Goal: Complete application form: Complete application form

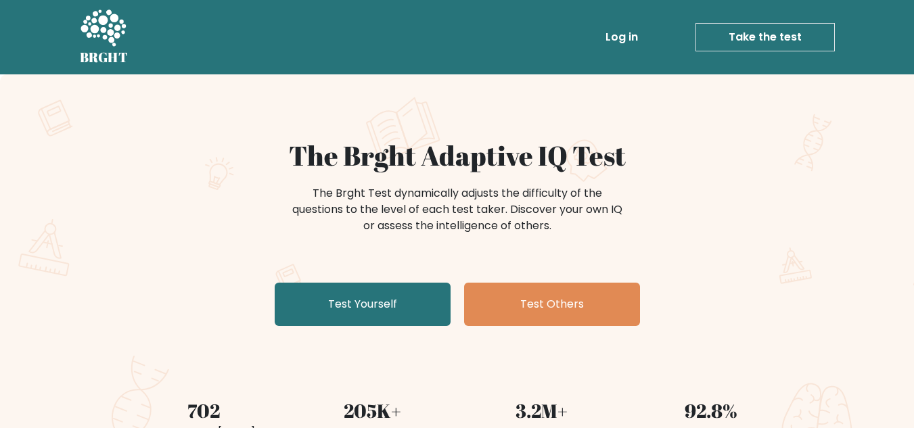
drag, startPoint x: 787, startPoint y: 32, endPoint x: 748, endPoint y: 75, distance: 57.5
click at [787, 32] on link "Take the test" at bounding box center [764, 37] width 139 height 28
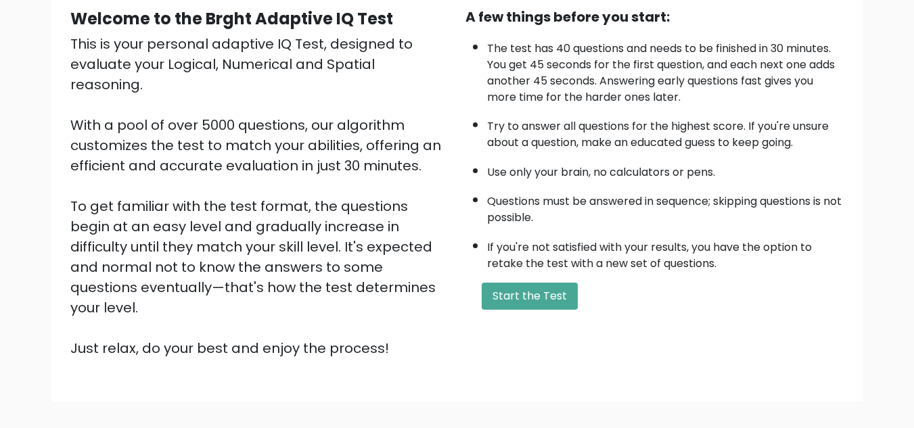
scroll to position [135, 0]
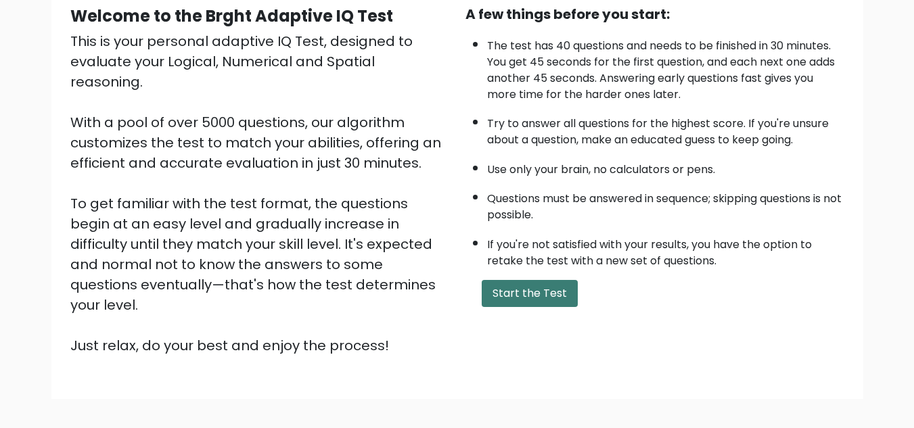
click at [521, 298] on button "Start the Test" at bounding box center [530, 293] width 96 height 27
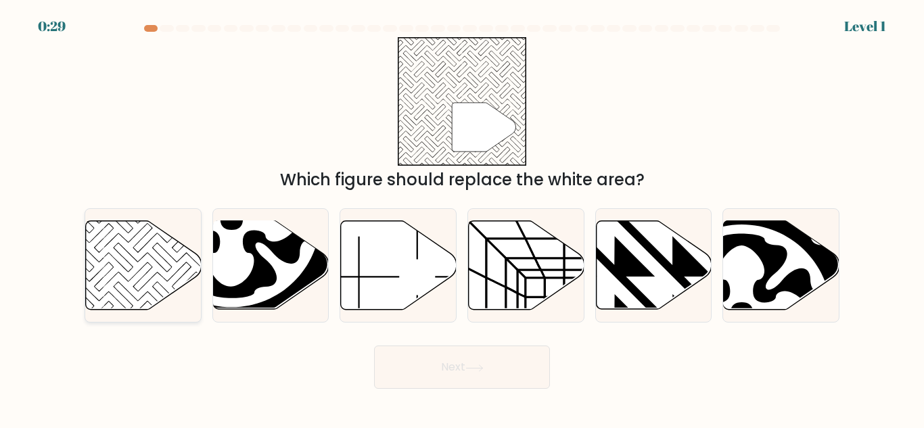
click at [154, 297] on icon at bounding box center [144, 265] width 116 height 89
click at [462, 218] on input "a." at bounding box center [462, 215] width 1 height 3
radio input "true"
click at [413, 377] on button "Next" at bounding box center [462, 367] width 176 height 43
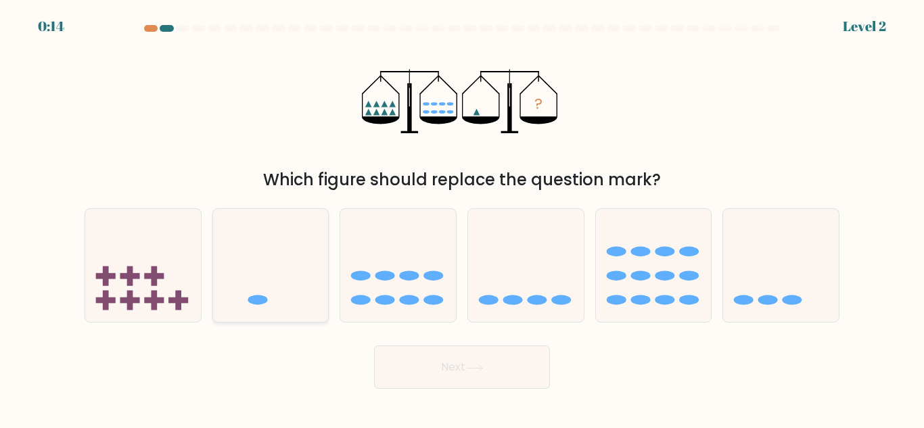
click at [271, 265] on icon at bounding box center [271, 265] width 116 height 95
click at [462, 218] on input "b." at bounding box center [462, 215] width 1 height 3
radio input "true"
click at [438, 364] on button "Next" at bounding box center [462, 367] width 176 height 43
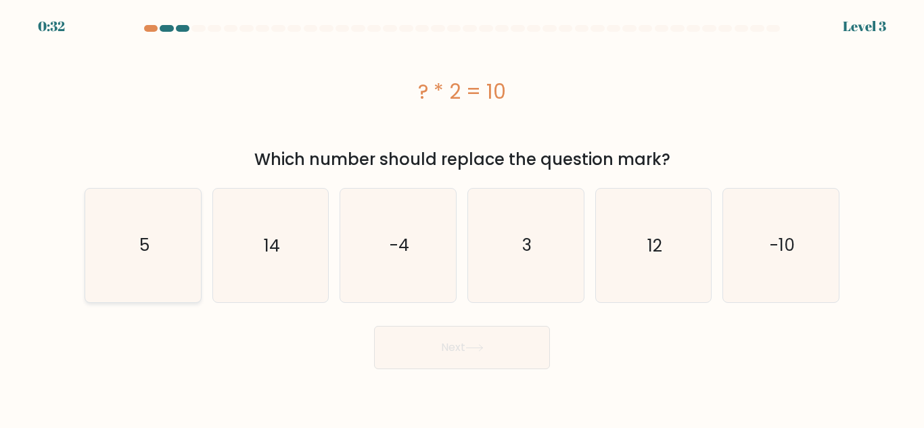
click at [181, 256] on icon "5" at bounding box center [143, 245] width 113 height 113
click at [462, 218] on input "a. 5" at bounding box center [462, 215] width 1 height 3
radio input "true"
click at [459, 364] on button "Next" at bounding box center [462, 347] width 176 height 43
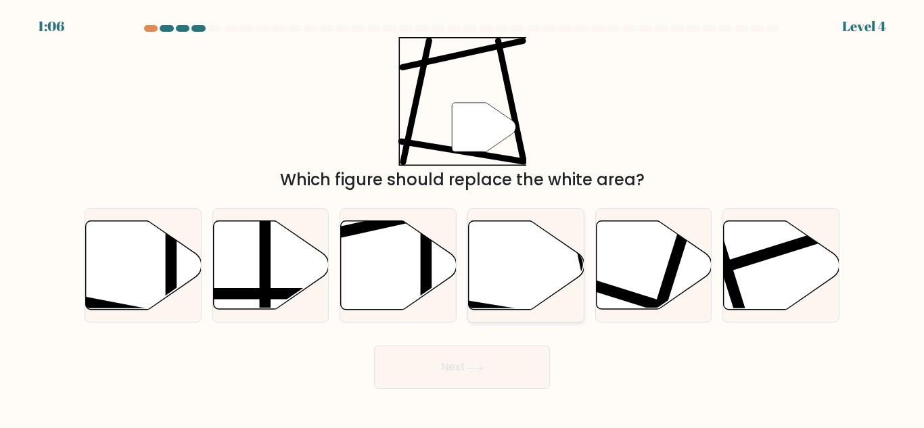
click at [516, 262] on icon at bounding box center [527, 265] width 116 height 89
click at [463, 218] on input "d." at bounding box center [462, 215] width 1 height 3
radio input "true"
click at [497, 380] on button "Next" at bounding box center [462, 367] width 176 height 43
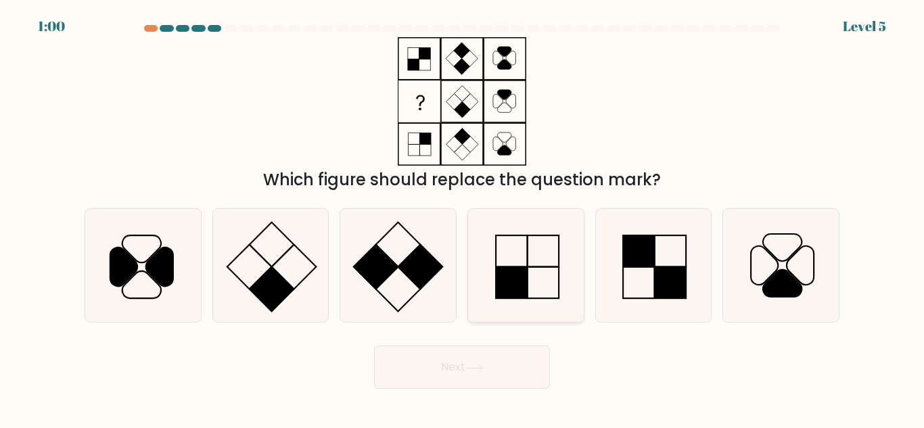
click at [522, 250] on icon at bounding box center [526, 265] width 113 height 113
click at [463, 218] on input "d." at bounding box center [462, 215] width 1 height 3
radio input "true"
click at [490, 370] on button "Next" at bounding box center [462, 367] width 176 height 43
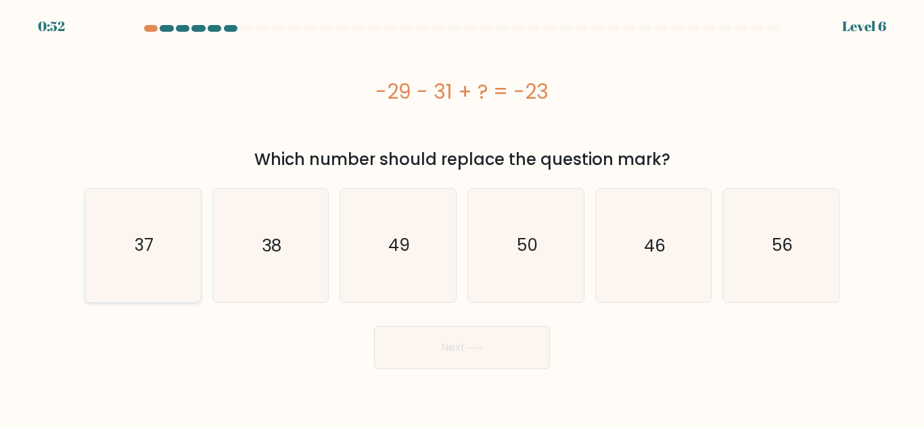
click at [155, 252] on icon "37" at bounding box center [143, 245] width 113 height 113
click at [462, 218] on input "a. 37" at bounding box center [462, 215] width 1 height 3
radio input "true"
click at [509, 359] on button "Next" at bounding box center [462, 347] width 176 height 43
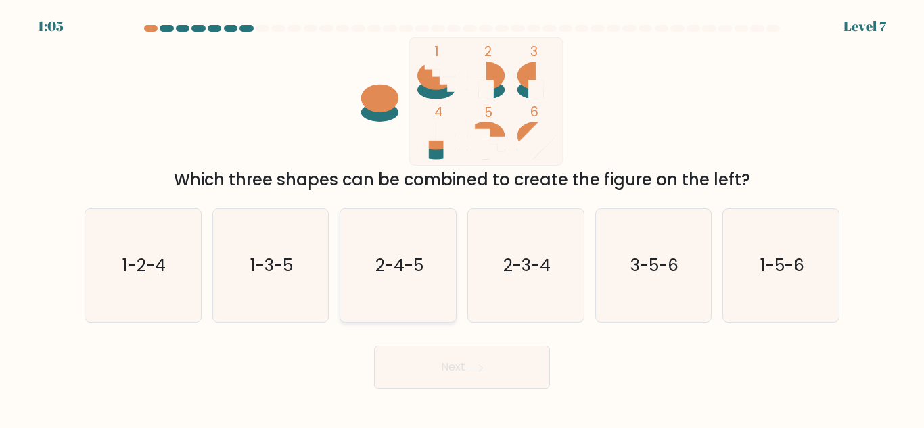
click at [392, 262] on text "2-4-5" at bounding box center [399, 266] width 48 height 24
click at [462, 218] on input "c. 2-4-5" at bounding box center [462, 215] width 1 height 3
radio input "true"
click at [467, 369] on button "Next" at bounding box center [462, 367] width 176 height 43
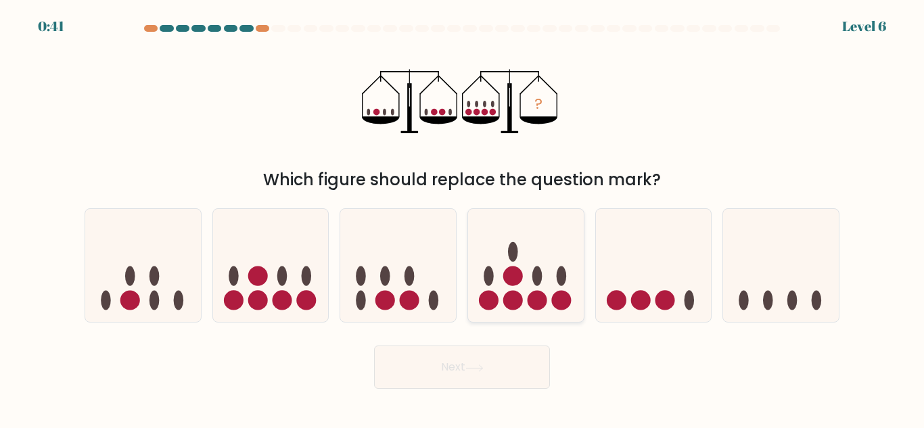
click at [538, 310] on circle at bounding box center [538, 301] width 20 height 20
click at [463, 218] on input "d." at bounding box center [462, 215] width 1 height 3
radio input "true"
click at [497, 399] on body "0:40 Level 6" at bounding box center [462, 214] width 924 height 428
click at [494, 369] on button "Next" at bounding box center [462, 367] width 176 height 43
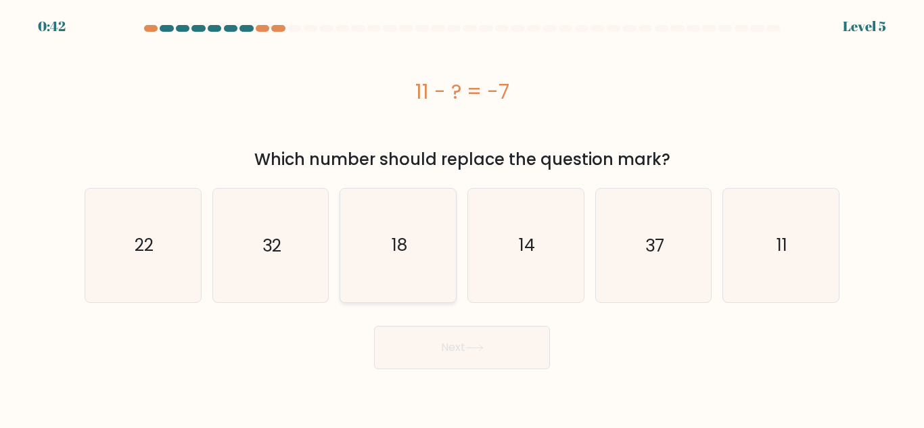
click at [427, 289] on icon "18" at bounding box center [398, 245] width 113 height 113
click at [462, 218] on input "c. 18" at bounding box center [462, 215] width 1 height 3
radio input "true"
click at [451, 354] on button "Next" at bounding box center [462, 347] width 176 height 43
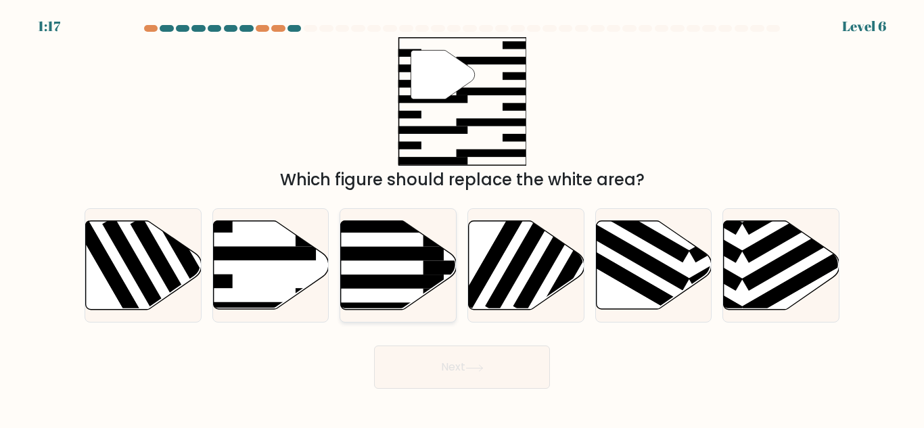
click at [403, 250] on rect at bounding box center [381, 254] width 126 height 14
click at [462, 218] on input "c." at bounding box center [462, 215] width 1 height 3
radio input "true"
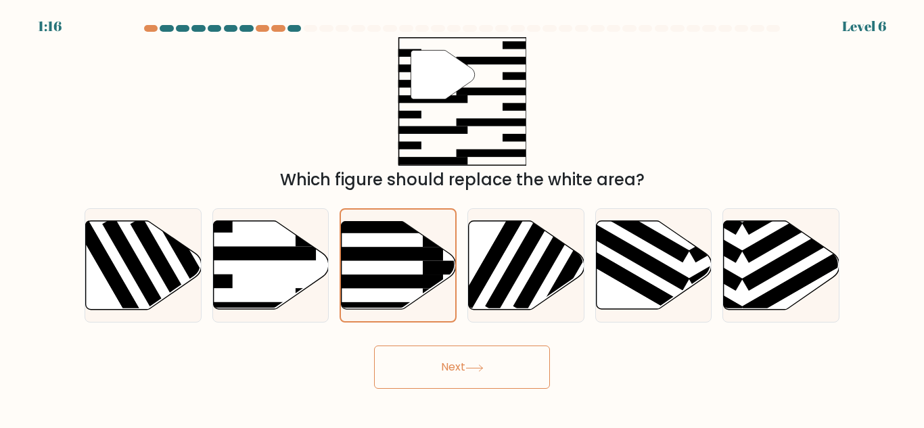
click at [457, 367] on button "Next" at bounding box center [462, 367] width 176 height 43
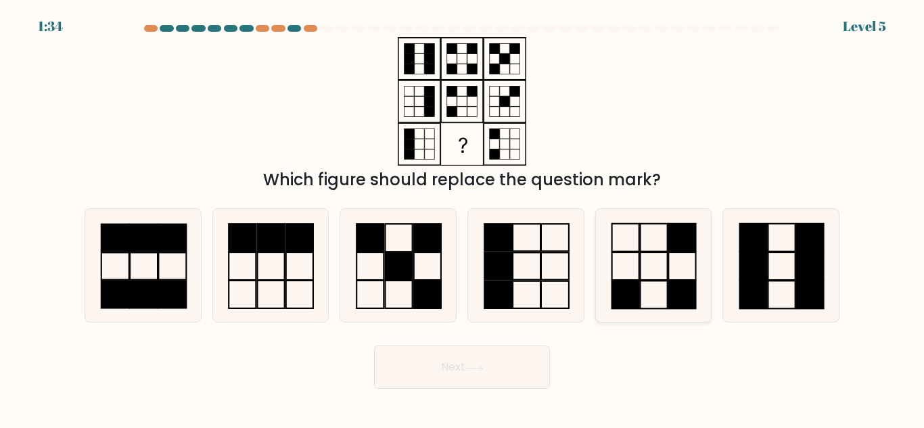
click at [670, 270] on icon at bounding box center [653, 265] width 113 height 113
click at [463, 218] on input "e." at bounding box center [462, 215] width 1 height 3
radio input "true"
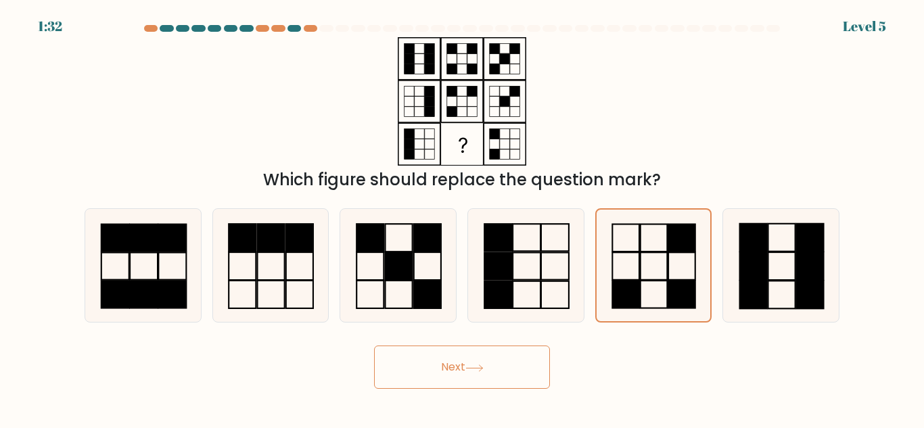
click at [495, 367] on button "Next" at bounding box center [462, 367] width 176 height 43
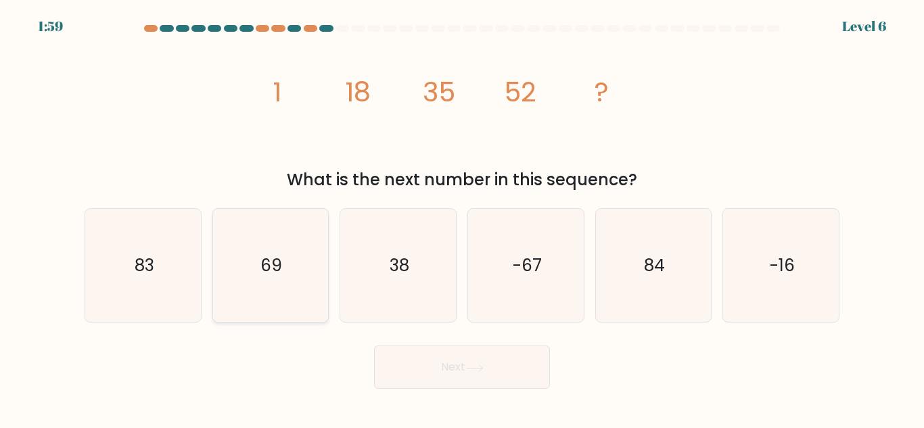
click at [306, 313] on icon "69" at bounding box center [270, 265] width 113 height 113
click at [462, 218] on input "b. 69" at bounding box center [462, 215] width 1 height 3
radio input "true"
click at [428, 371] on button "Next" at bounding box center [462, 367] width 176 height 43
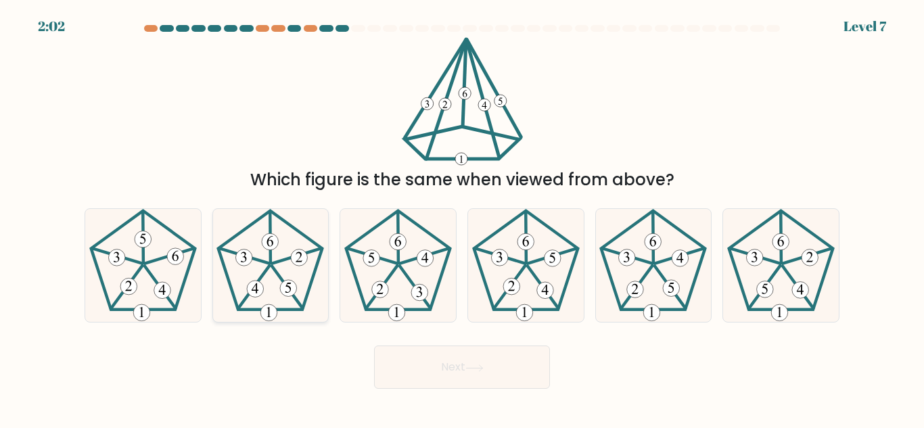
click at [291, 289] on icon at bounding box center [288, 288] width 6 height 10
click at [462, 218] on input "b." at bounding box center [462, 215] width 1 height 3
radio input "true"
click at [504, 360] on button "Next" at bounding box center [462, 367] width 176 height 43
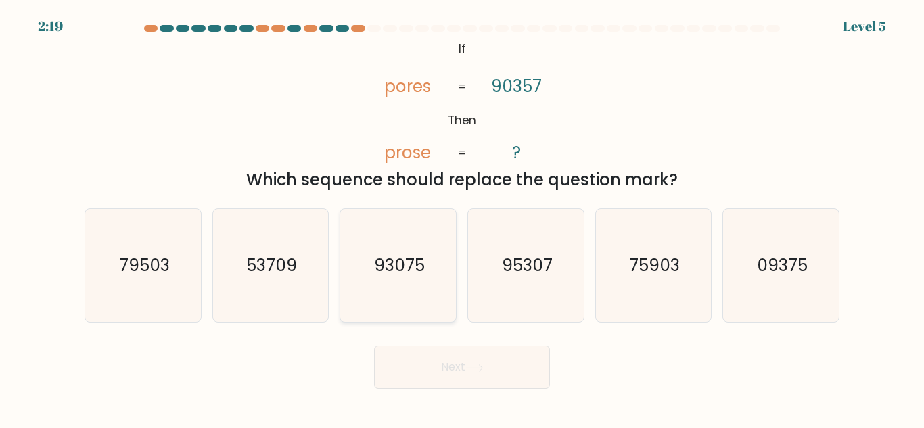
click at [413, 286] on icon "93075" at bounding box center [398, 265] width 113 height 113
click at [462, 218] on input "c. 93075" at bounding box center [462, 215] width 1 height 3
radio input "true"
click at [455, 360] on button "Next" at bounding box center [462, 367] width 176 height 43
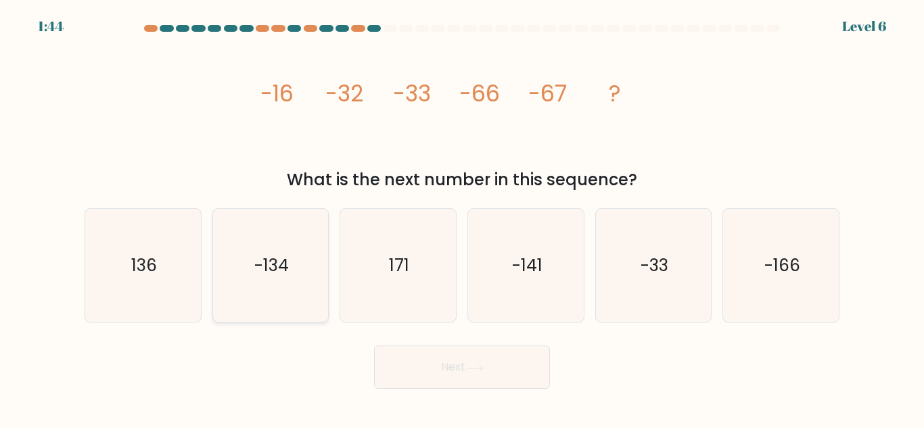
click at [283, 281] on icon "-134" at bounding box center [270, 265] width 113 height 113
click at [462, 218] on input "b. -134" at bounding box center [462, 215] width 1 height 3
radio input "true"
click at [439, 380] on button "Next" at bounding box center [462, 367] width 176 height 43
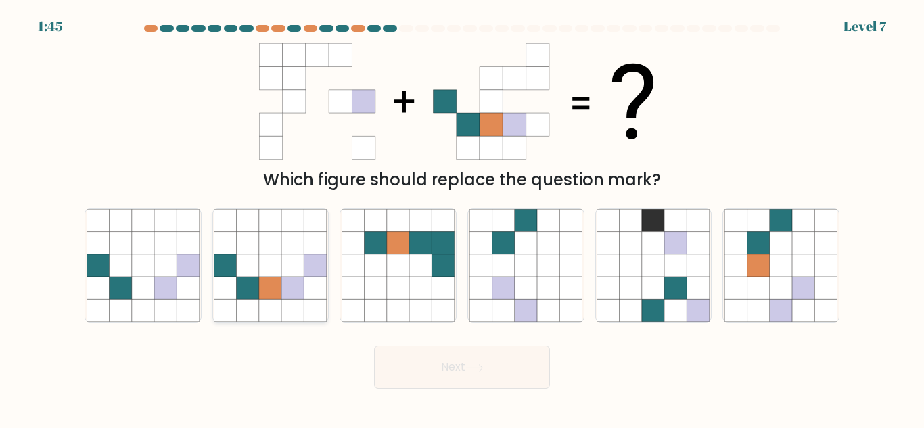
click at [268, 281] on icon at bounding box center [270, 288] width 22 height 22
click at [462, 218] on input "b." at bounding box center [462, 215] width 1 height 3
radio input "true"
click at [442, 361] on button "Next" at bounding box center [462, 367] width 176 height 43
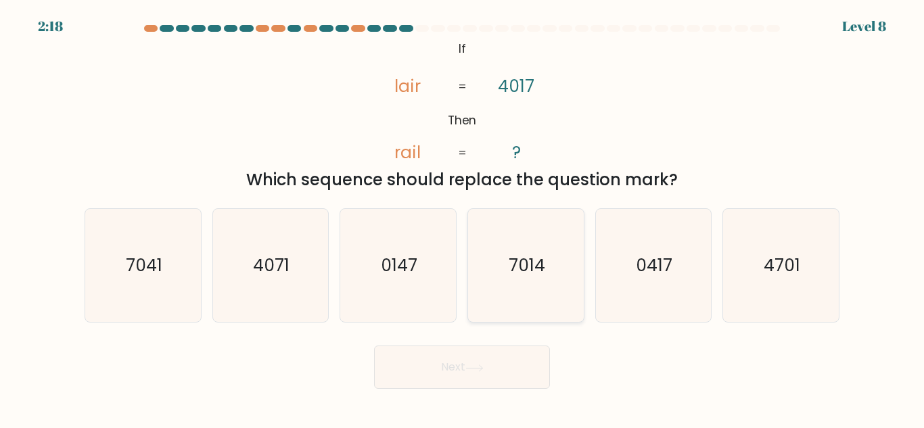
click at [520, 277] on text "7014" at bounding box center [527, 266] width 37 height 24
click at [463, 218] on input "d. 7014" at bounding box center [462, 215] width 1 height 3
radio input "true"
click at [503, 359] on button "Next" at bounding box center [462, 367] width 176 height 43
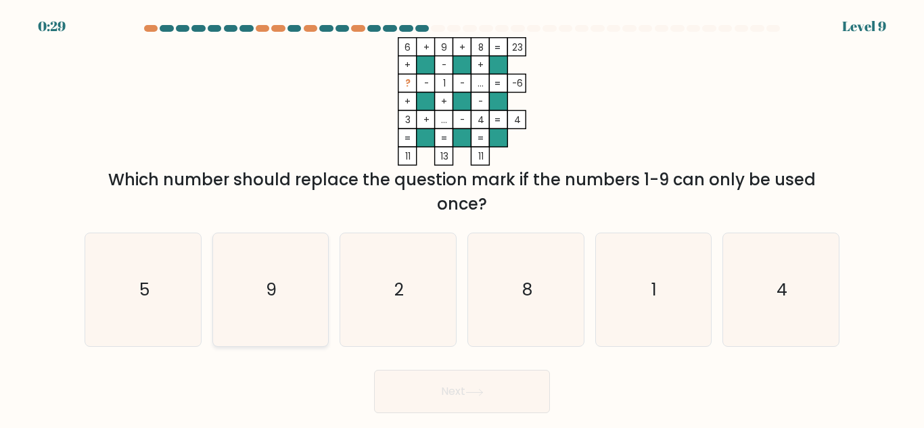
click at [279, 306] on icon "9" at bounding box center [270, 289] width 113 height 113
click at [462, 218] on input "b. 9" at bounding box center [462, 215] width 1 height 3
radio input "true"
click at [482, 381] on button "Next" at bounding box center [462, 391] width 176 height 43
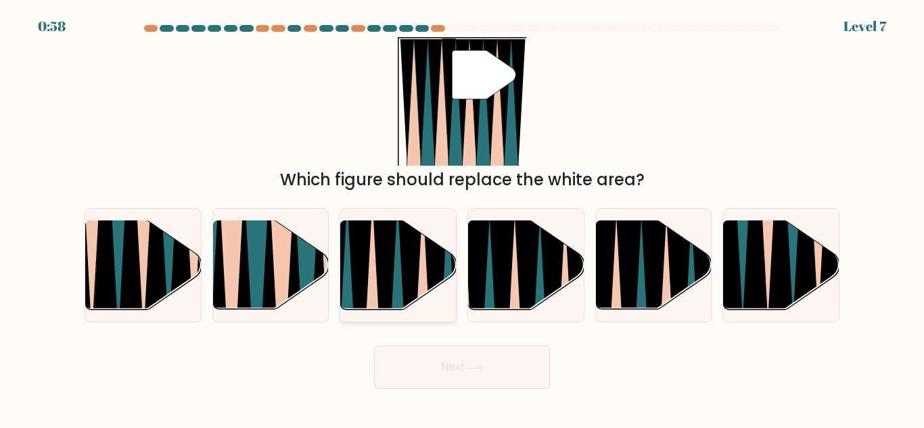
click at [388, 277] on icon at bounding box center [385, 316] width 25 height 231
click at [462, 218] on input "c." at bounding box center [462, 215] width 1 height 3
radio input "true"
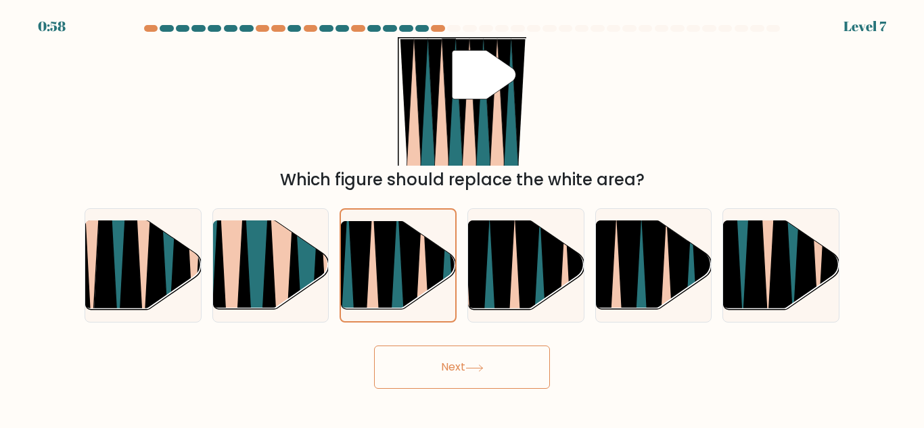
click at [423, 369] on button "Next" at bounding box center [462, 367] width 176 height 43
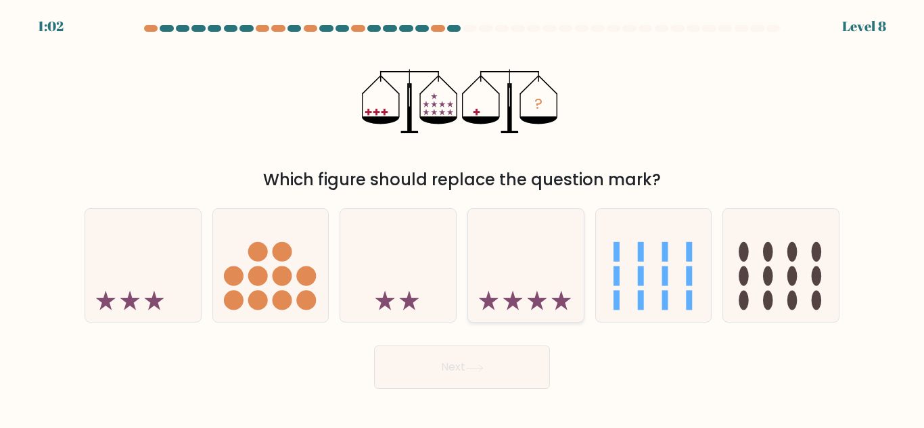
click at [553, 273] on icon at bounding box center [526, 265] width 116 height 95
click at [463, 218] on input "d." at bounding box center [462, 215] width 1 height 3
radio input "true"
click at [507, 361] on button "Next" at bounding box center [462, 367] width 176 height 43
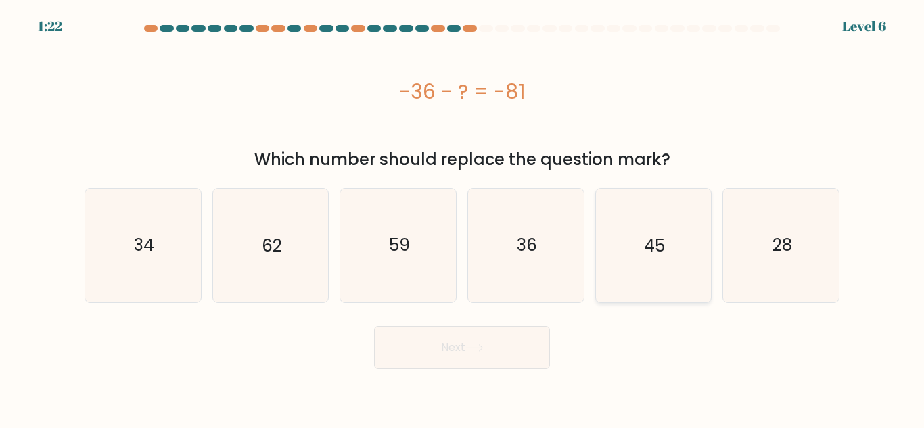
click at [637, 275] on icon "45" at bounding box center [653, 245] width 113 height 113
click at [463, 218] on input "e. 45" at bounding box center [462, 215] width 1 height 3
radio input "true"
click at [517, 360] on button "Next" at bounding box center [462, 347] width 176 height 43
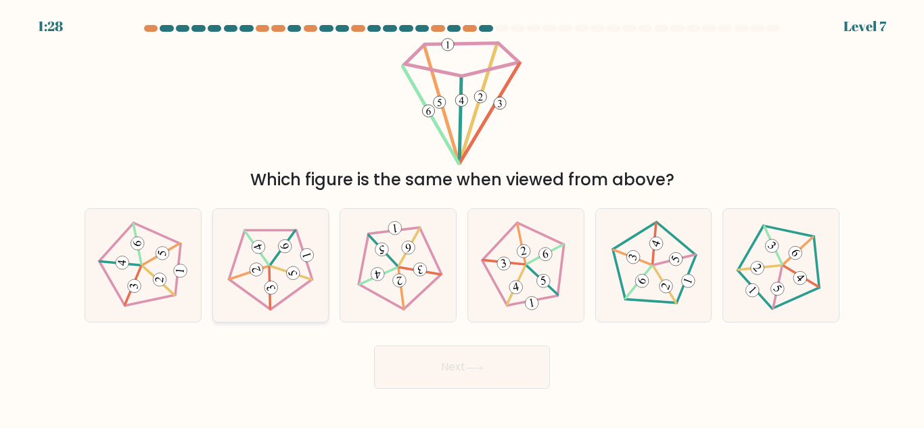
click at [258, 286] on icon at bounding box center [270, 266] width 91 height 91
click at [462, 218] on input "b." at bounding box center [462, 215] width 1 height 3
radio input "true"
click at [448, 359] on button "Next" at bounding box center [462, 367] width 176 height 43
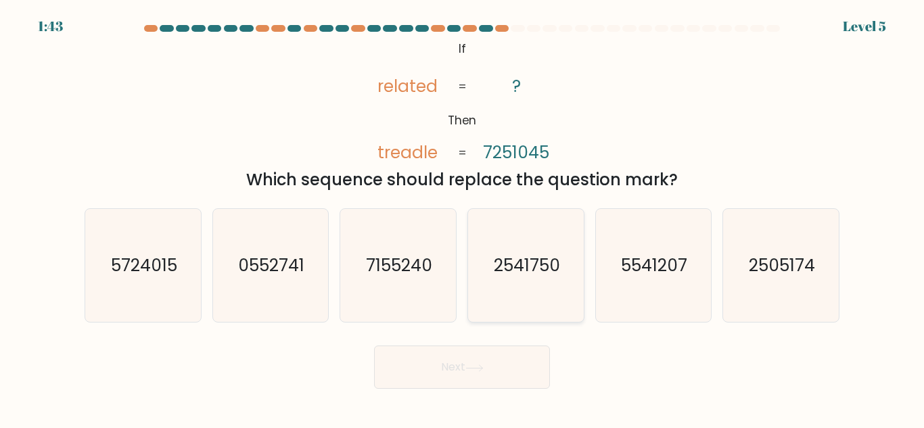
click at [518, 275] on text "2541750" at bounding box center [527, 266] width 66 height 24
click at [463, 218] on input "d. 2541750" at bounding box center [462, 215] width 1 height 3
radio input "true"
click at [480, 380] on button "Next" at bounding box center [462, 367] width 176 height 43
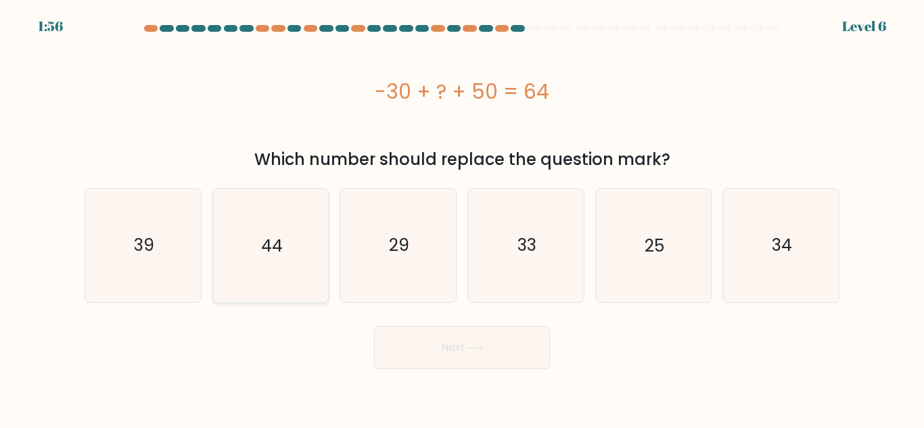
click at [277, 260] on icon "44" at bounding box center [270, 245] width 113 height 113
click at [462, 218] on input "b. 44" at bounding box center [462, 215] width 1 height 3
radio input "true"
click at [460, 337] on button "Next" at bounding box center [462, 347] width 176 height 43
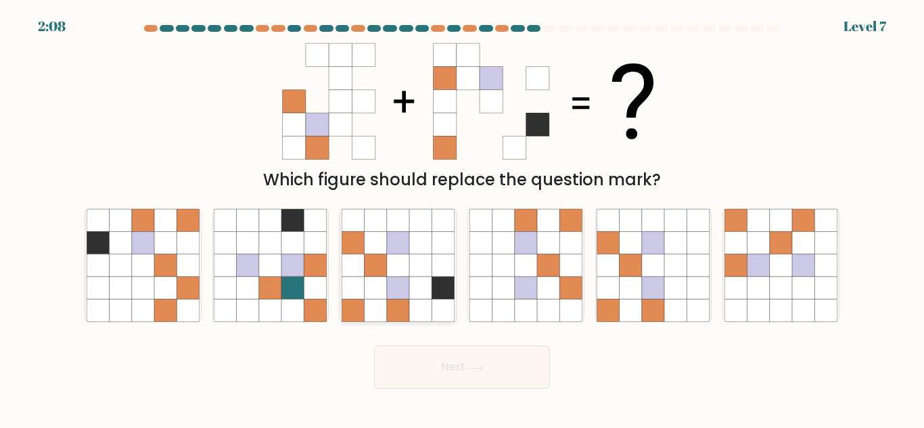
click at [449, 288] on icon at bounding box center [443, 288] width 22 height 22
click at [462, 218] on input "c." at bounding box center [462, 215] width 1 height 3
radio input "true"
click at [483, 367] on icon at bounding box center [474, 368] width 18 height 7
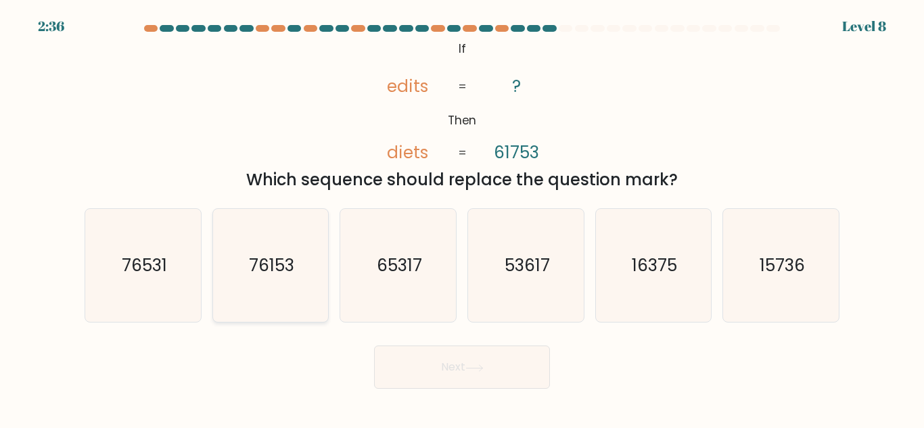
click at [281, 281] on icon "76153" at bounding box center [270, 265] width 113 height 113
click at [462, 218] on input "b. 76153" at bounding box center [462, 215] width 1 height 3
radio input "true"
click at [436, 382] on button "Next" at bounding box center [462, 367] width 176 height 43
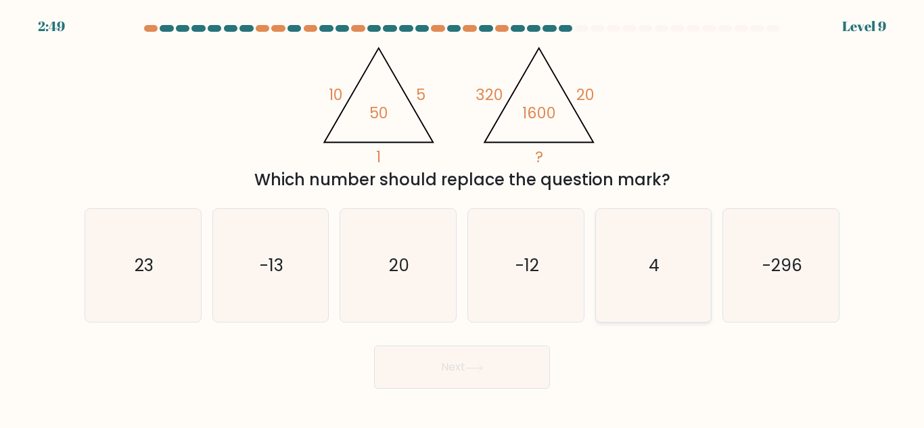
click at [681, 269] on icon "4" at bounding box center [653, 265] width 113 height 113
click at [463, 218] on input "e. 4" at bounding box center [462, 215] width 1 height 3
radio input "true"
click at [488, 377] on button "Next" at bounding box center [462, 367] width 176 height 43
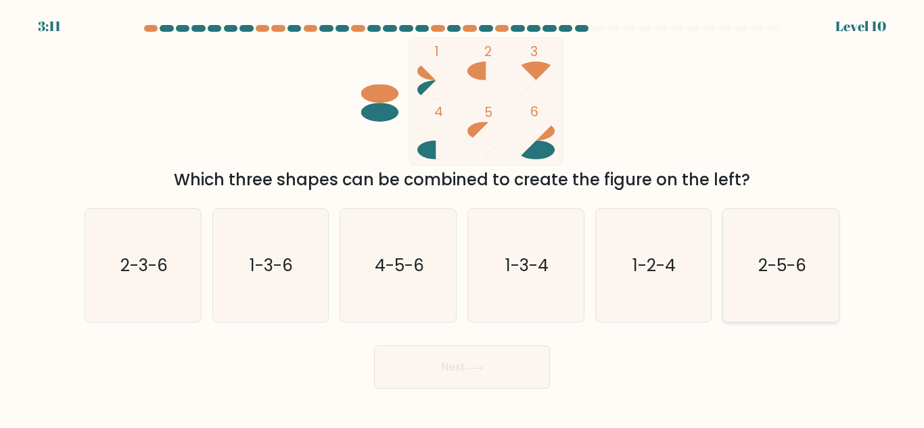
click at [794, 273] on text "2-5-6" at bounding box center [782, 266] width 48 height 24
click at [463, 218] on input "f. 2-5-6" at bounding box center [462, 215] width 1 height 3
radio input "true"
click at [476, 375] on button "Next" at bounding box center [462, 367] width 176 height 43
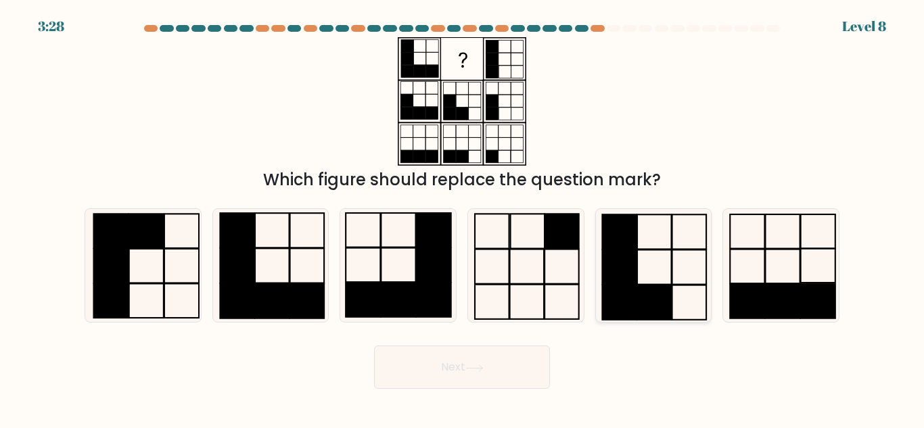
click at [623, 289] on rect at bounding box center [620, 302] width 35 height 35
click at [463, 218] on input "e." at bounding box center [462, 215] width 1 height 3
radio input "true"
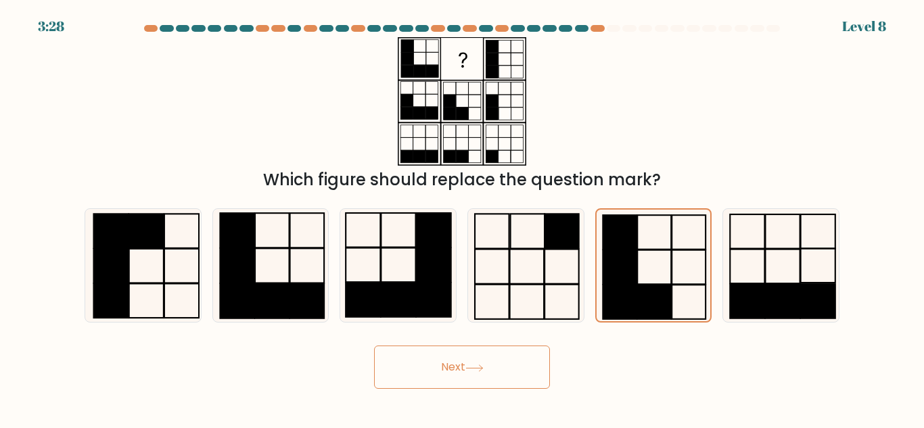
click at [492, 375] on button "Next" at bounding box center [462, 367] width 176 height 43
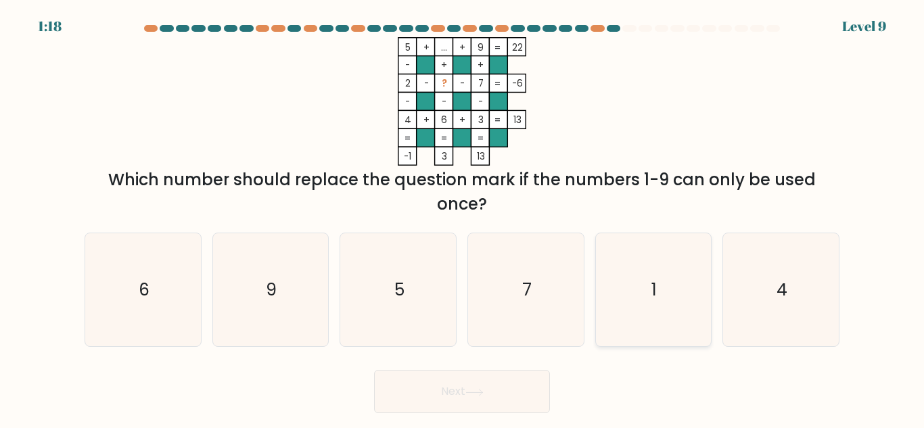
click at [615, 289] on icon "1" at bounding box center [653, 289] width 113 height 113
click at [463, 218] on input "e. 1" at bounding box center [462, 215] width 1 height 3
radio input "true"
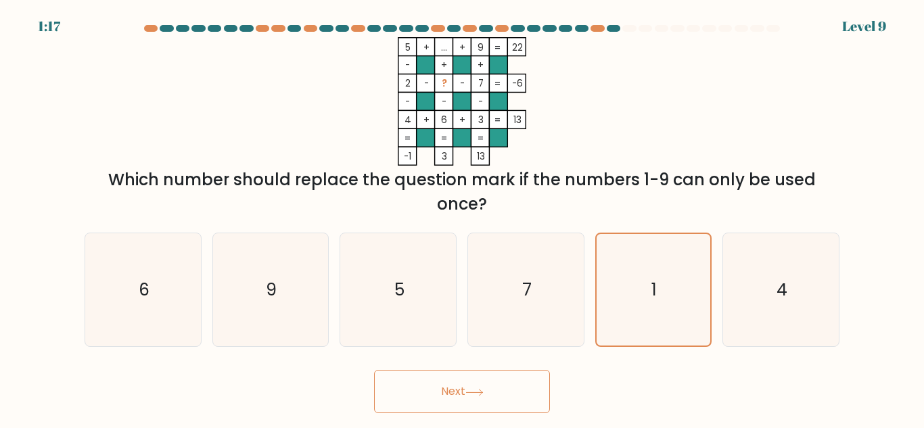
click at [471, 401] on button "Next" at bounding box center [462, 391] width 176 height 43
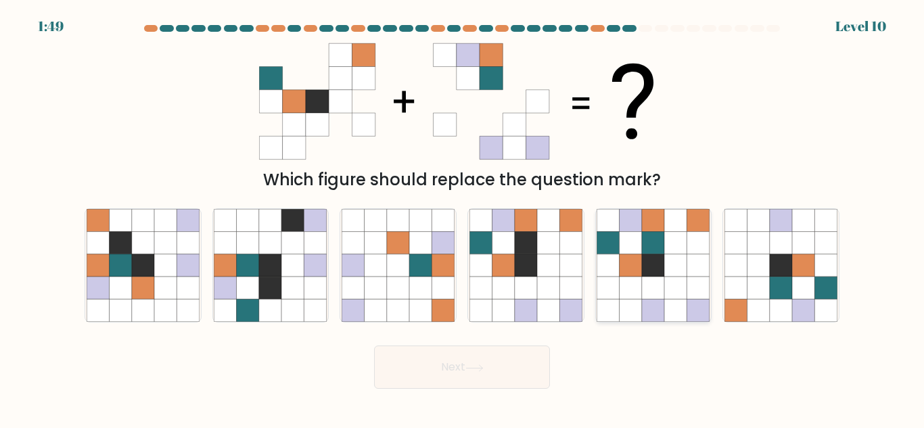
click at [682, 273] on icon at bounding box center [676, 265] width 22 height 22
click at [463, 218] on input "e." at bounding box center [462, 215] width 1 height 3
radio input "true"
click at [430, 375] on button "Next" at bounding box center [462, 367] width 176 height 43
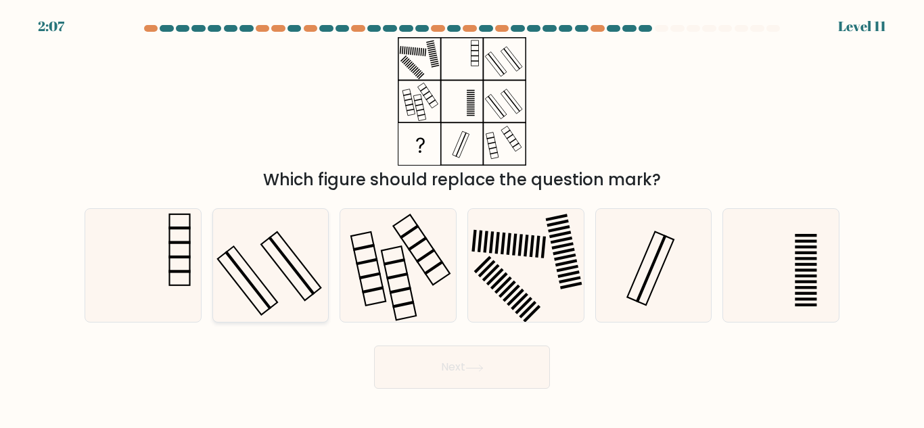
click at [301, 297] on icon at bounding box center [270, 265] width 113 height 113
click at [462, 218] on input "b." at bounding box center [462, 215] width 1 height 3
radio input "true"
click at [458, 371] on button "Next" at bounding box center [462, 367] width 176 height 43
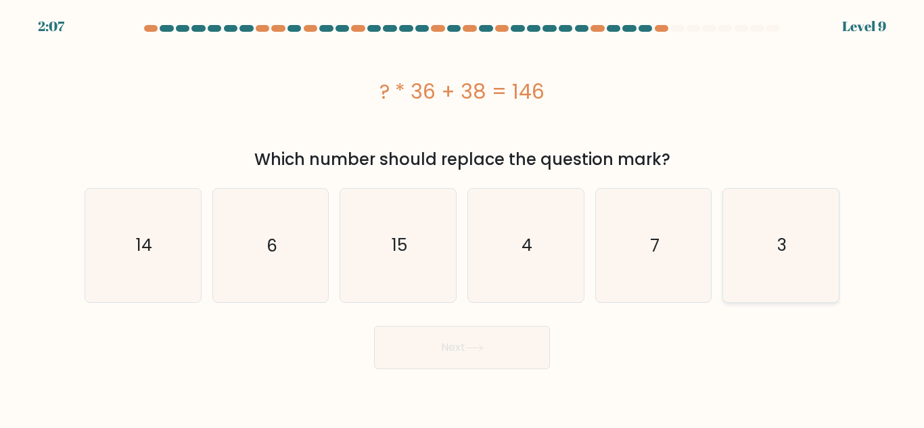
click at [773, 244] on icon "3" at bounding box center [781, 245] width 113 height 113
click at [463, 218] on input "f. 3" at bounding box center [462, 215] width 1 height 3
radio input "true"
click at [483, 338] on button "Next" at bounding box center [462, 347] width 176 height 43
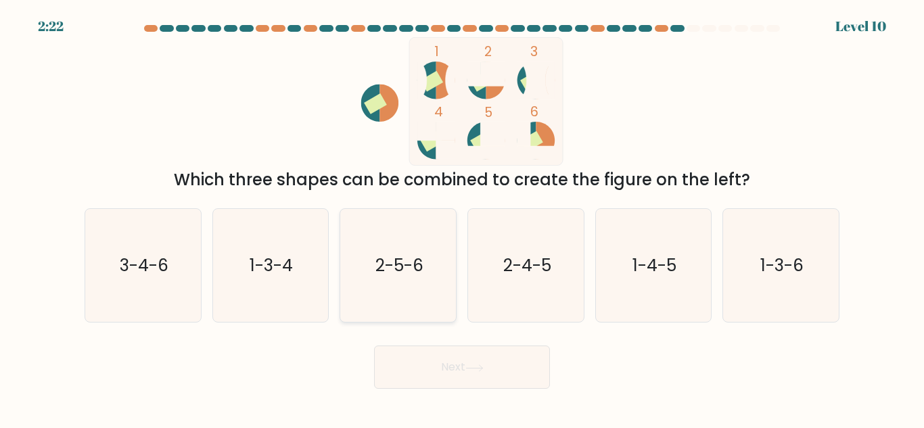
click at [403, 285] on icon "2-5-6" at bounding box center [398, 265] width 113 height 113
click at [462, 218] on input "c. 2-5-6" at bounding box center [462, 215] width 1 height 3
radio input "true"
click at [427, 367] on button "Next" at bounding box center [462, 367] width 176 height 43
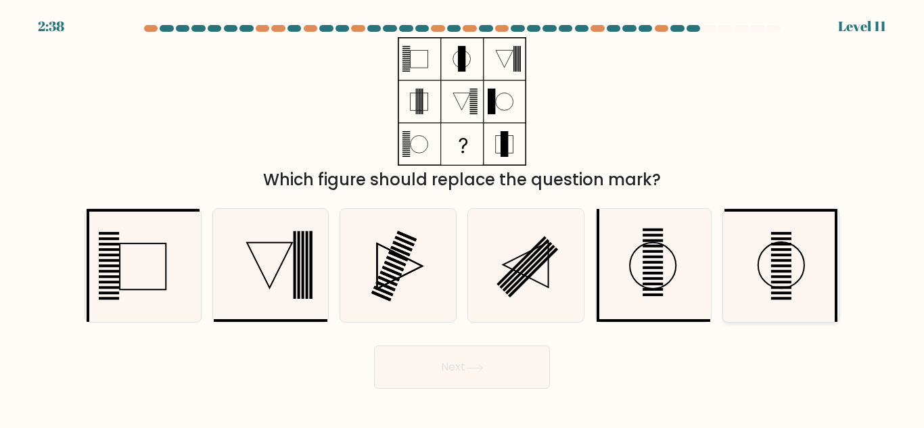
click at [800, 278] on icon at bounding box center [781, 265] width 113 height 113
click at [463, 218] on input "f." at bounding box center [462, 215] width 1 height 3
radio input "true"
click at [434, 377] on button "Next" at bounding box center [462, 367] width 176 height 43
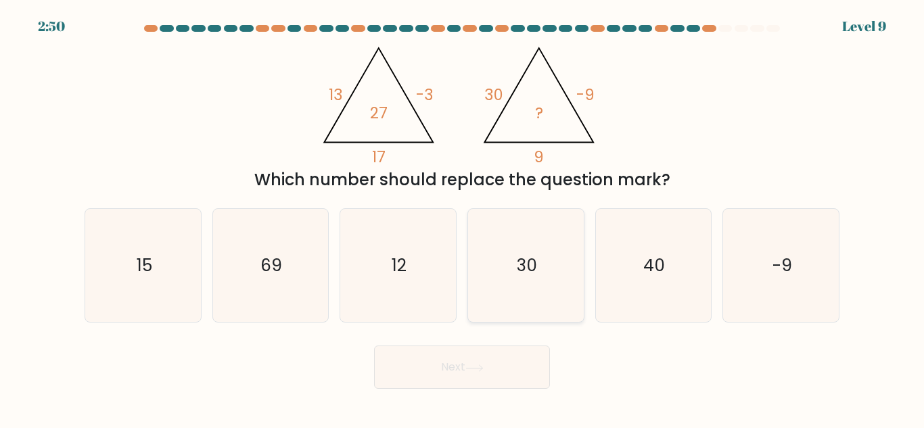
click at [503, 286] on icon "30" at bounding box center [526, 265] width 113 height 113
click at [463, 218] on input "d. 30" at bounding box center [462, 215] width 1 height 3
radio input "true"
click at [491, 346] on button "Next" at bounding box center [462, 367] width 176 height 43
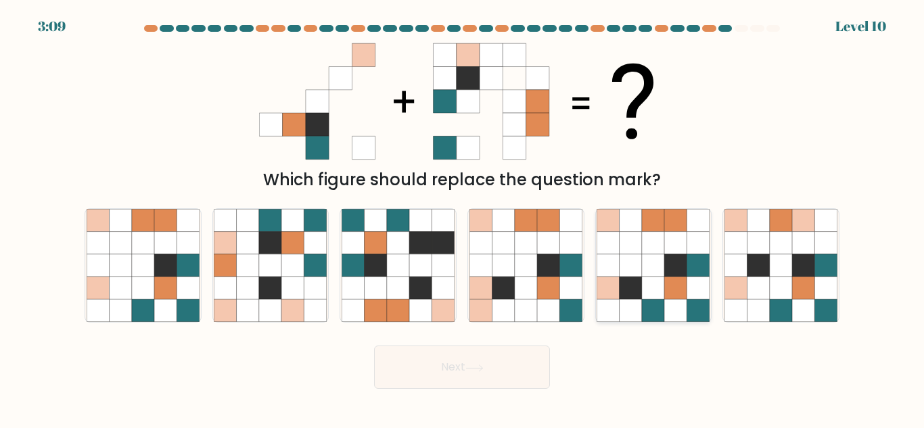
click at [663, 247] on icon at bounding box center [653, 243] width 22 height 22
click at [463, 218] on input "e." at bounding box center [462, 215] width 1 height 3
radio input "true"
click at [501, 371] on button "Next" at bounding box center [462, 367] width 176 height 43
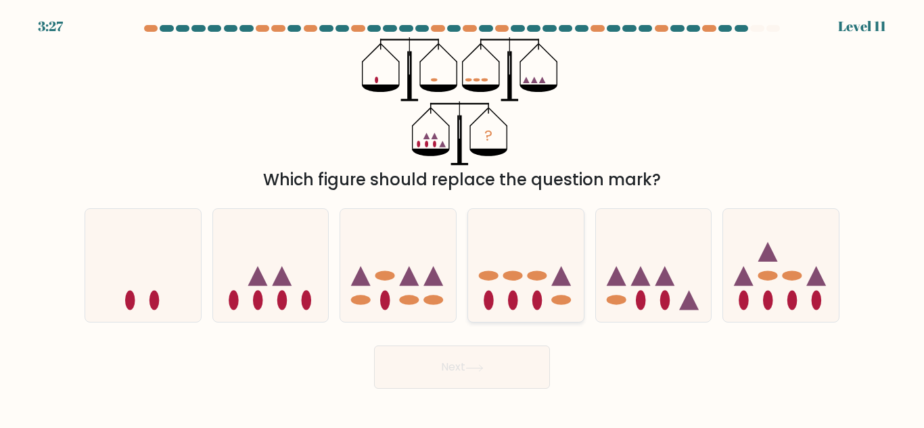
click at [510, 267] on icon at bounding box center [526, 265] width 116 height 95
click at [463, 218] on input "d." at bounding box center [462, 215] width 1 height 3
radio input "true"
click at [488, 375] on button "Next" at bounding box center [462, 367] width 176 height 43
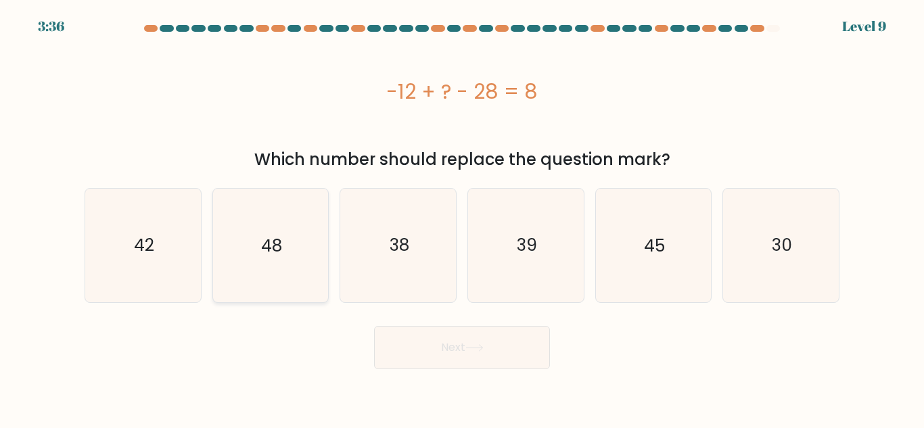
click at [276, 263] on icon "48" at bounding box center [270, 245] width 113 height 113
click at [462, 218] on input "b. 48" at bounding box center [462, 215] width 1 height 3
radio input "true"
click at [441, 346] on button "Next" at bounding box center [462, 347] width 176 height 43
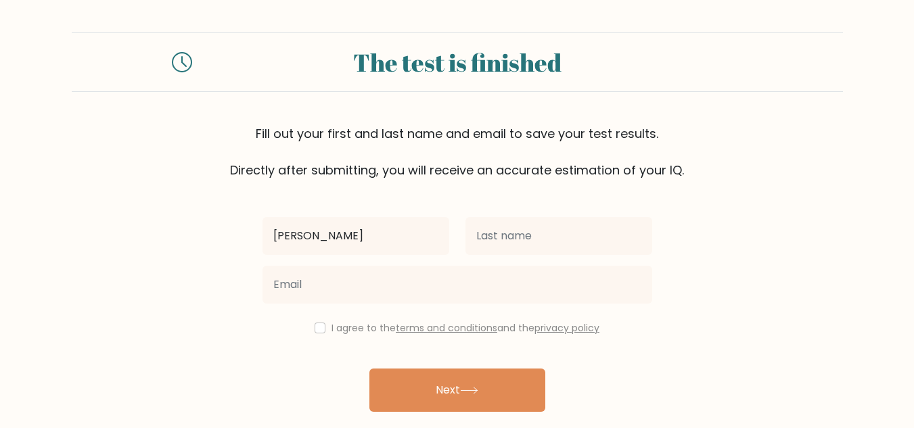
type input "[PERSON_NAME]"
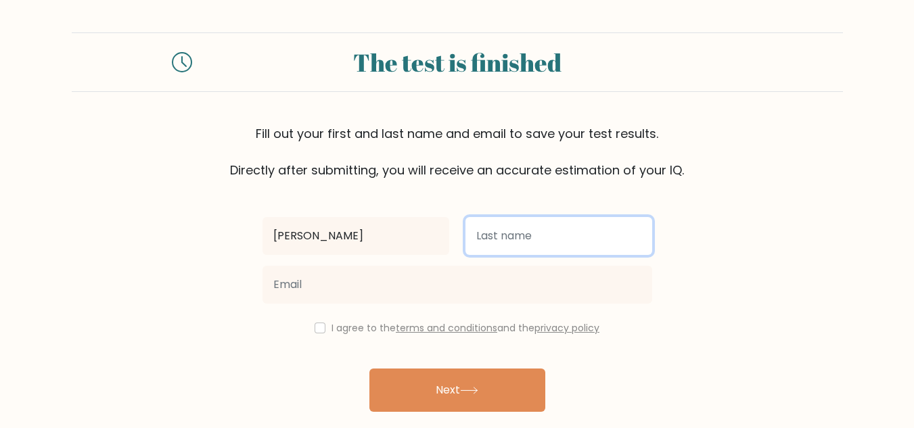
click at [538, 227] on input "text" at bounding box center [558, 236] width 187 height 38
type input "Gerez"
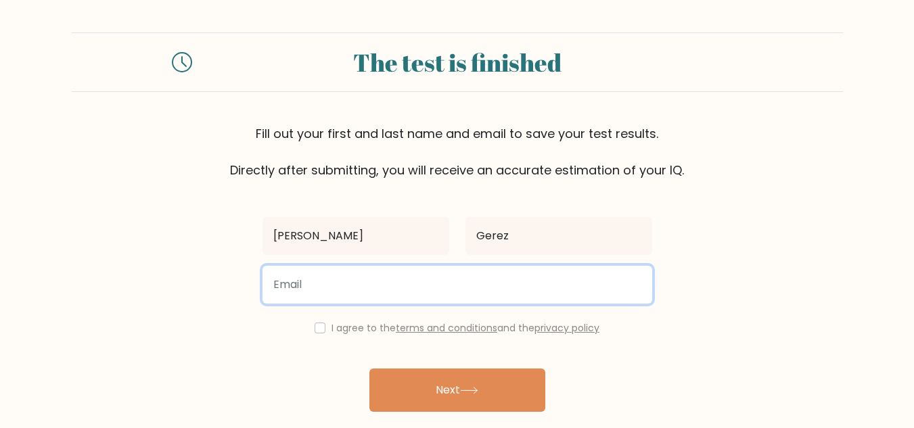
click at [441, 286] on input "email" at bounding box center [457, 285] width 390 height 38
type input "[EMAIL_ADDRESS][DOMAIN_NAME]"
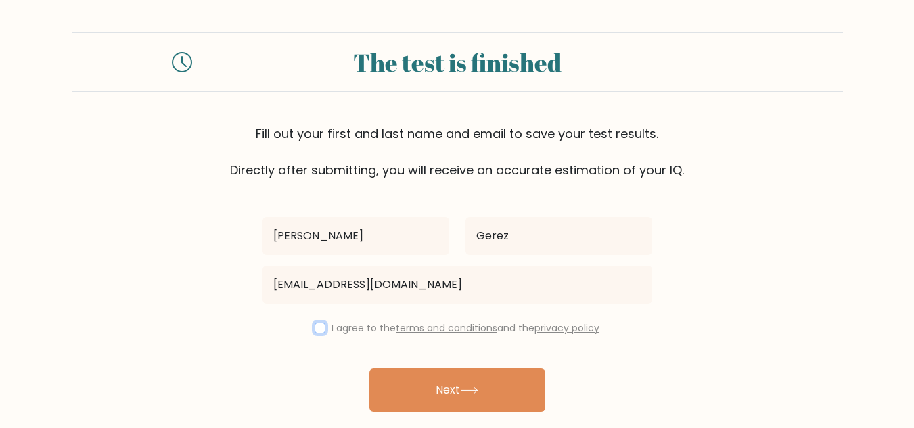
click at [320, 329] on input "checkbox" at bounding box center [320, 328] width 11 height 11
checkbox input "true"
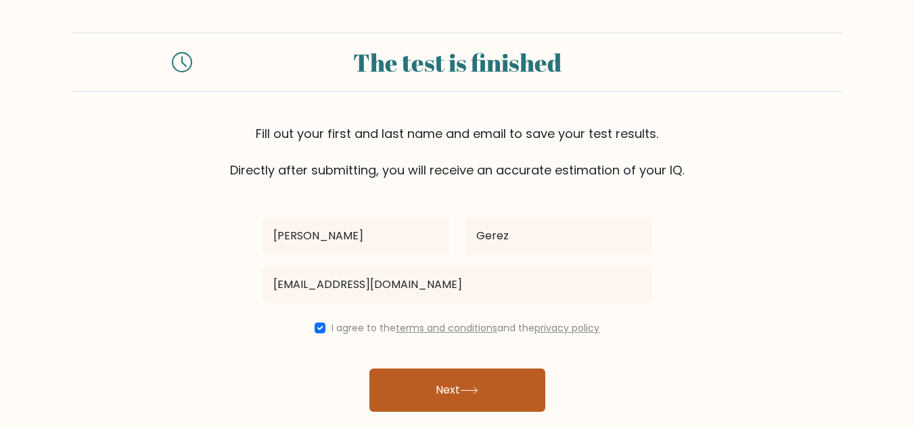
click at [462, 376] on button "Next" at bounding box center [457, 390] width 176 height 43
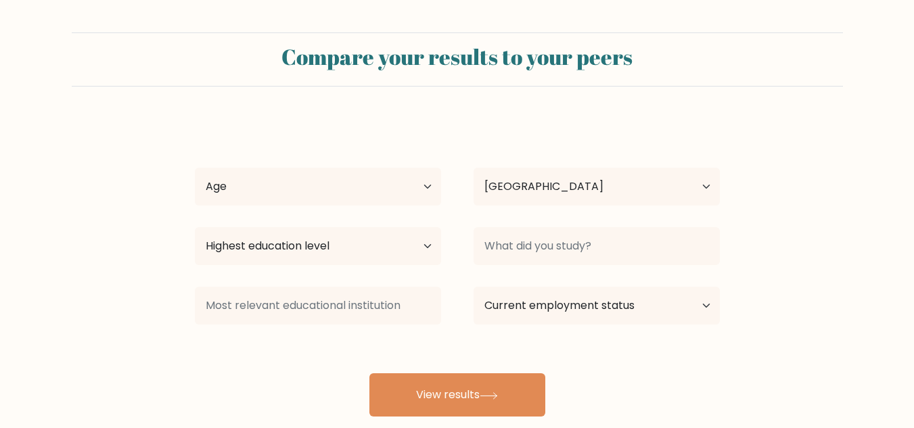
select select "PH"
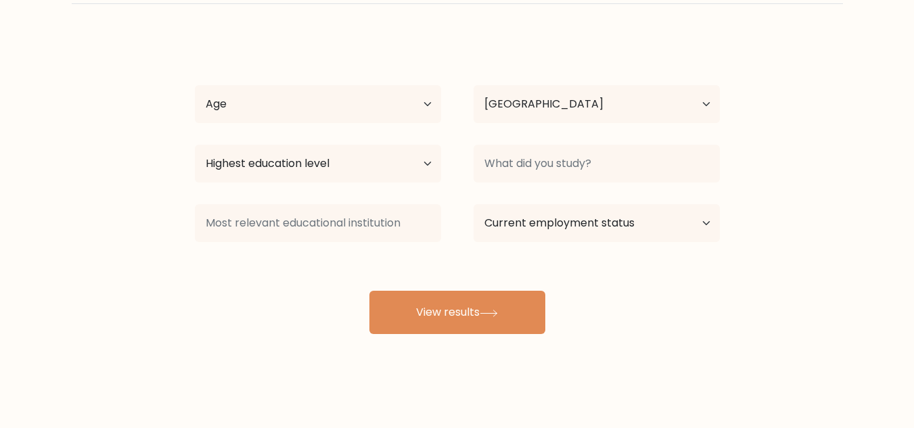
scroll to position [85, 0]
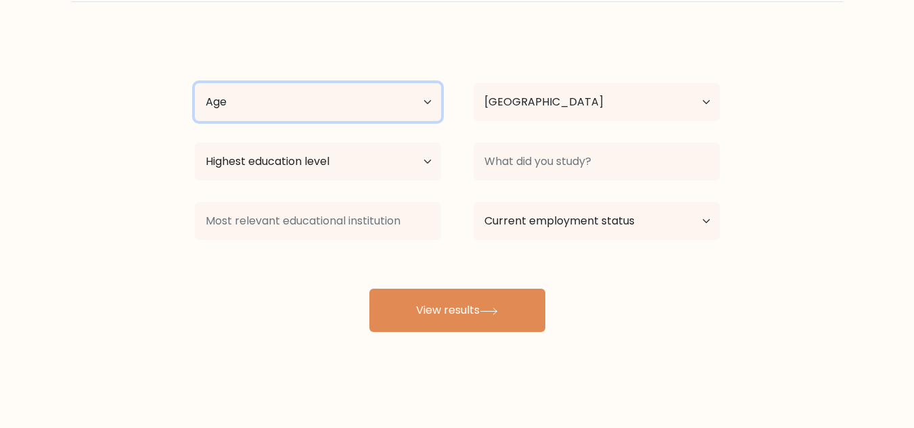
click at [418, 104] on select "Age Under [DEMOGRAPHIC_DATA] [DEMOGRAPHIC_DATA] [DEMOGRAPHIC_DATA] [DEMOGRAPHIC…" at bounding box center [318, 102] width 246 height 38
select select "18_24"
click at [195, 83] on select "Age Under [DEMOGRAPHIC_DATA] [DEMOGRAPHIC_DATA] [DEMOGRAPHIC_DATA] [DEMOGRAPHIC…" at bounding box center [318, 102] width 246 height 38
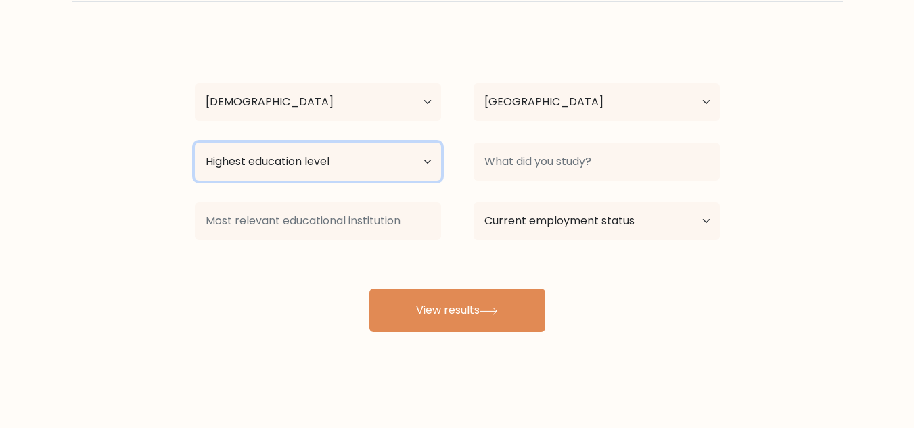
drag, startPoint x: 409, startPoint y: 165, endPoint x: 399, endPoint y: 179, distance: 17.1
click at [409, 165] on select "Highest education level No schooling Primary Lower Secondary Upper Secondary Oc…" at bounding box center [318, 162] width 246 height 38
select select "bachelors_degree"
click at [195, 143] on select "Highest education level No schooling Primary Lower Secondary Upper Secondary Oc…" at bounding box center [318, 162] width 246 height 38
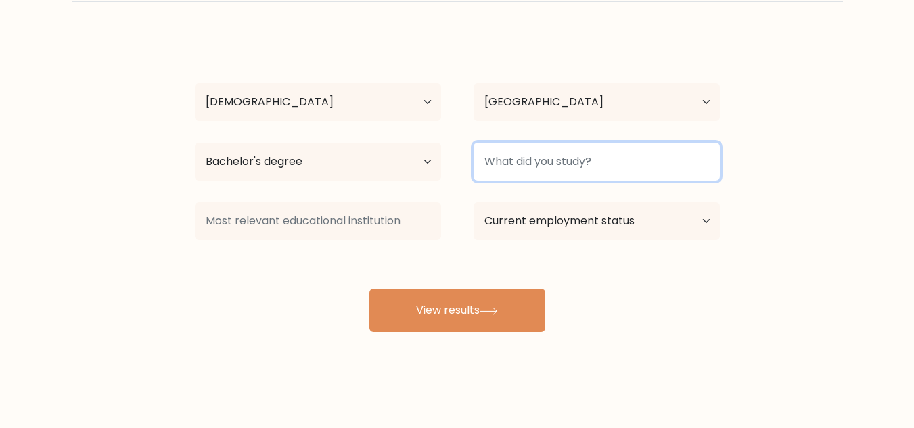
click at [502, 160] on input at bounding box center [597, 162] width 246 height 38
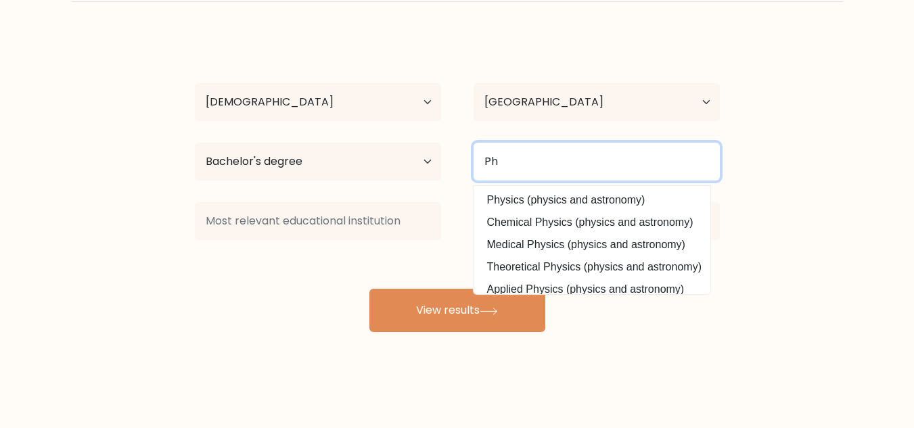
type input "P"
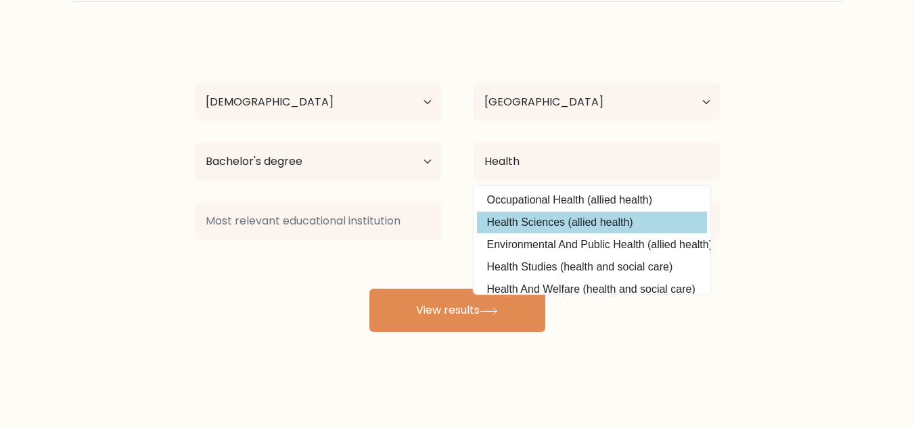
click at [536, 228] on option "Health Sciences (allied health)" at bounding box center [592, 223] width 230 height 22
type input "Health Sciences"
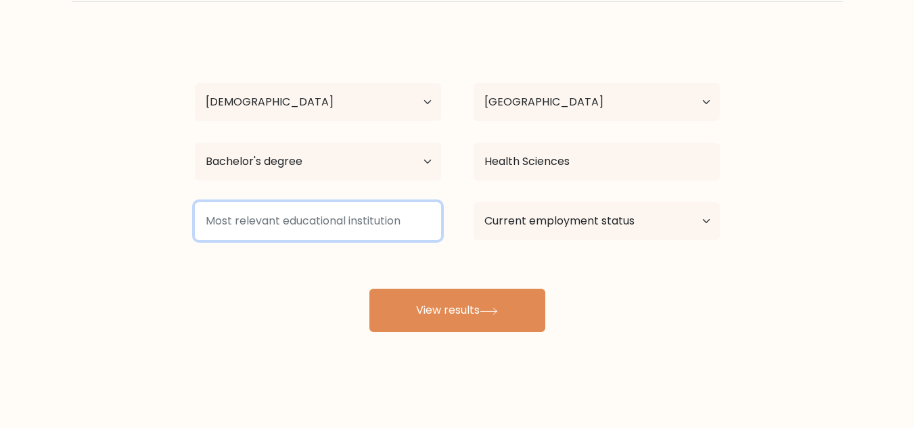
click at [400, 233] on input at bounding box center [318, 221] width 246 height 38
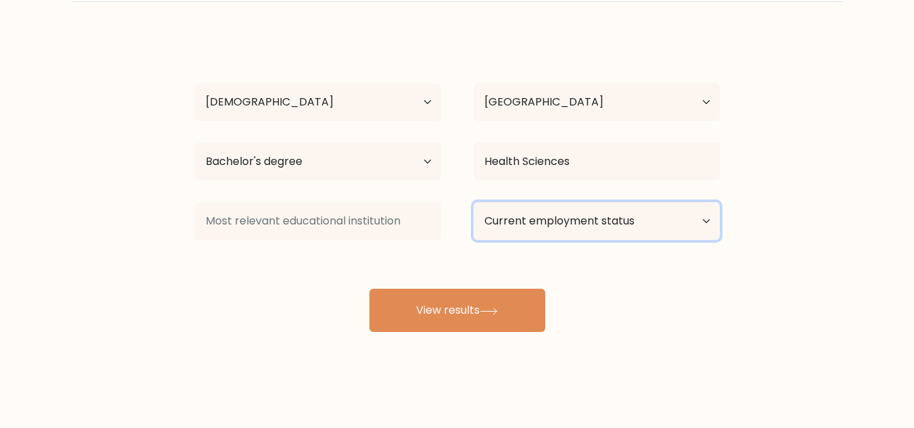
click at [534, 229] on select "Current employment status Employed Student Retired Other / prefer not to answer" at bounding box center [597, 221] width 246 height 38
select select "other"
click at [474, 202] on select "Current employment status Employed Student Retired Other / prefer not to answer" at bounding box center [597, 221] width 246 height 38
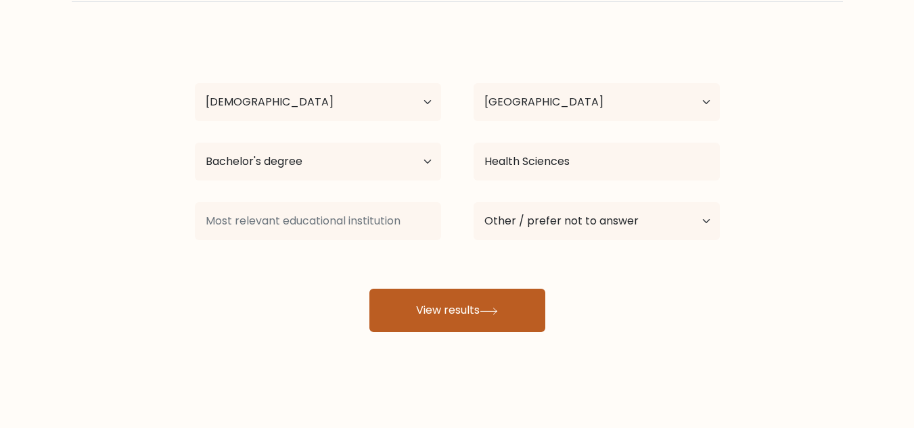
click at [514, 317] on button "View results" at bounding box center [457, 310] width 176 height 43
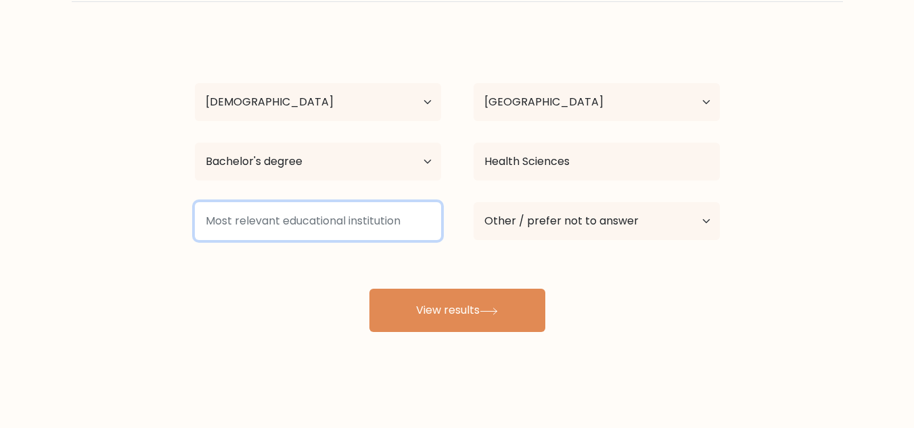
click at [382, 221] on input at bounding box center [318, 221] width 246 height 38
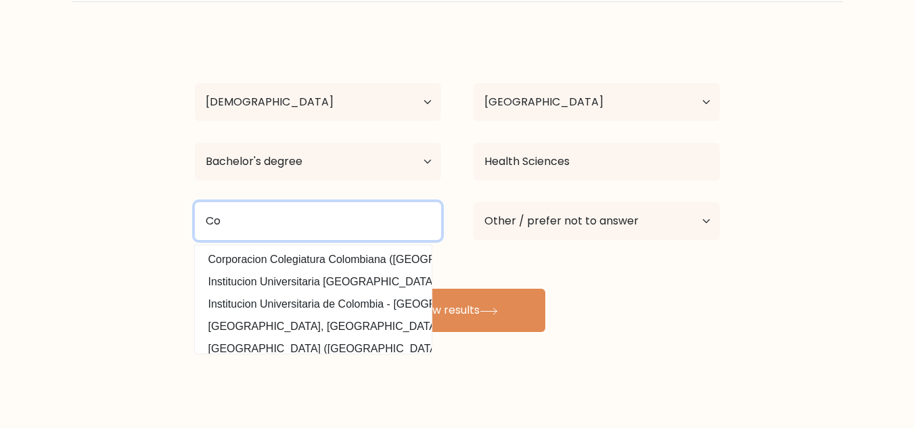
type input "C"
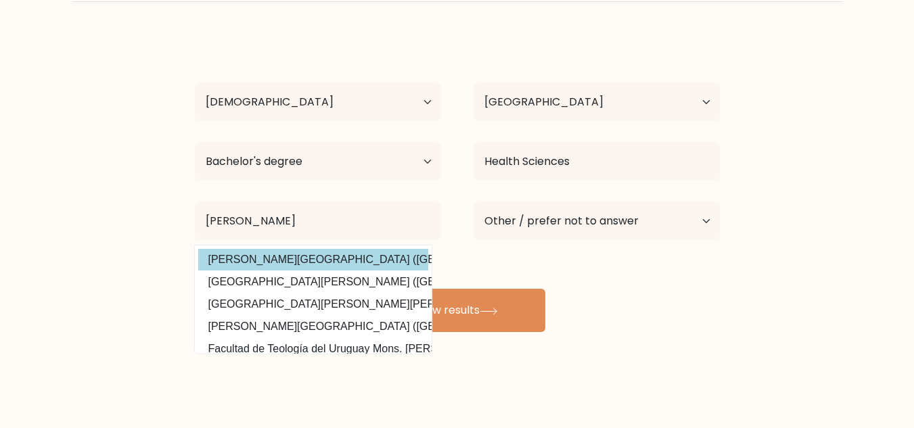
click at [377, 255] on option "Mariano Marcos State University (Philippines)" at bounding box center [313, 260] width 230 height 22
type input "Mariano Marcos State University"
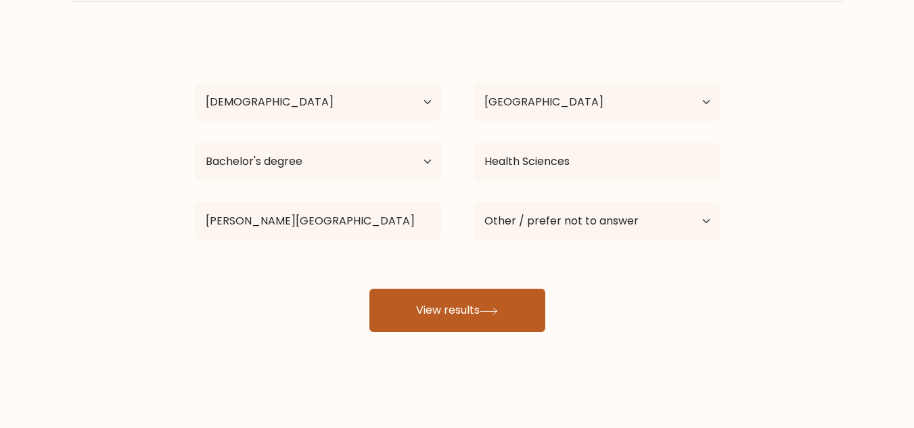
click at [418, 295] on button "View results" at bounding box center [457, 310] width 176 height 43
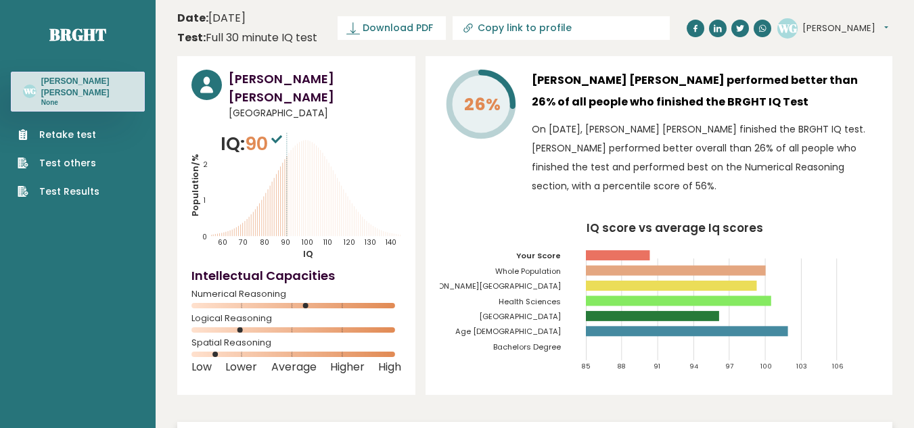
click at [76, 138] on link "Retake test" at bounding box center [59, 135] width 82 height 14
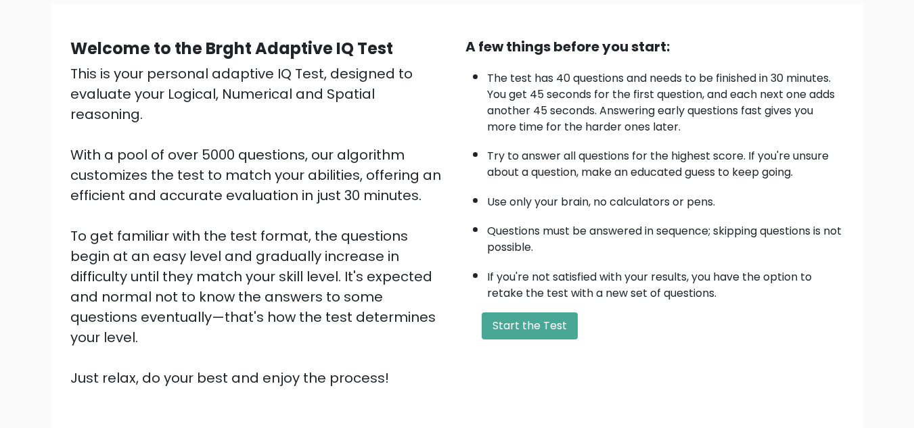
scroll to position [191, 0]
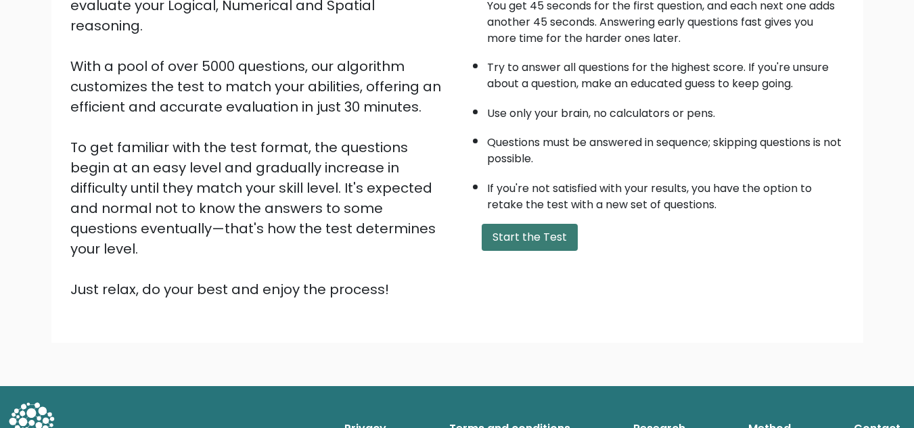
click at [511, 244] on button "Start the Test" at bounding box center [530, 237] width 96 height 27
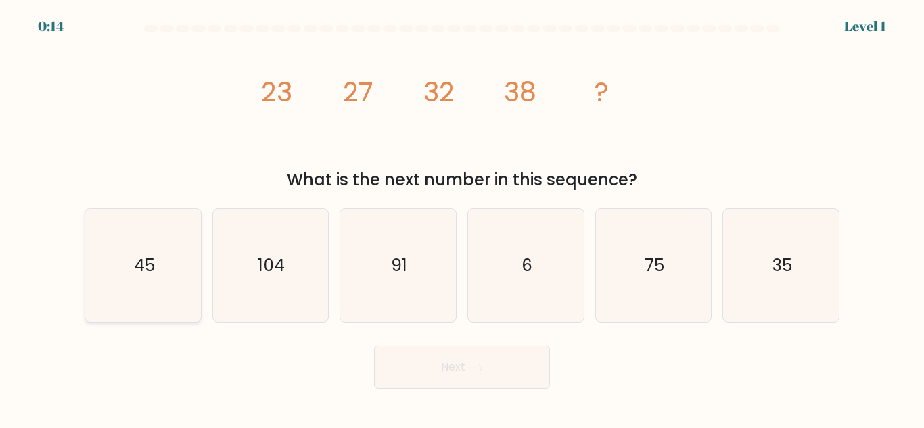
drag, startPoint x: 166, startPoint y: 262, endPoint x: 172, endPoint y: 268, distance: 7.7
click at [166, 263] on icon "45" at bounding box center [143, 265] width 113 height 113
click at [462, 218] on input "a. 45" at bounding box center [462, 215] width 1 height 3
radio input "true"
click at [461, 380] on button "Next" at bounding box center [462, 367] width 176 height 43
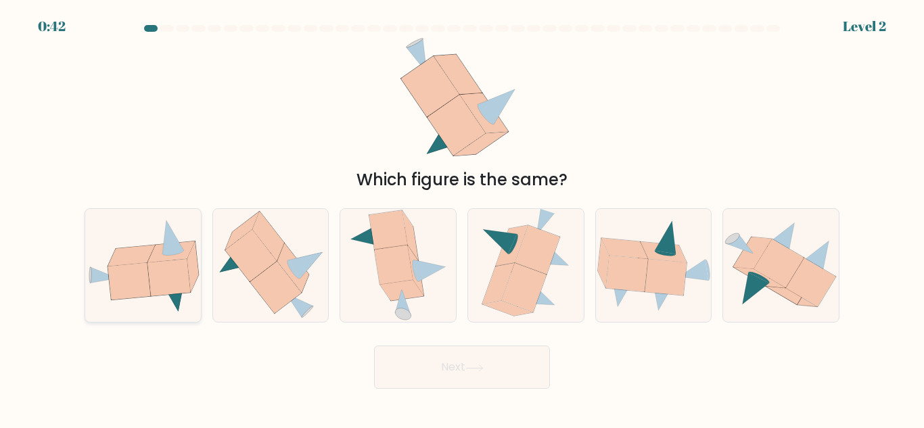
click at [134, 285] on icon at bounding box center [129, 281] width 43 height 37
click at [462, 218] on input "a." at bounding box center [462, 215] width 1 height 3
radio input "true"
click at [428, 360] on button "Next" at bounding box center [462, 367] width 176 height 43
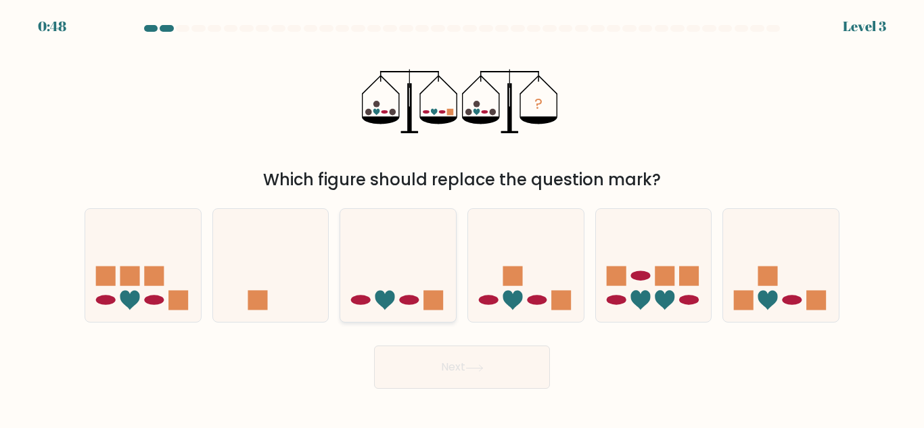
click at [394, 296] on icon at bounding box center [385, 301] width 20 height 20
click at [462, 218] on input "c." at bounding box center [462, 215] width 1 height 3
radio input "true"
click at [772, 276] on rect at bounding box center [768, 277] width 20 height 20
click at [463, 218] on input "f." at bounding box center [462, 215] width 1 height 3
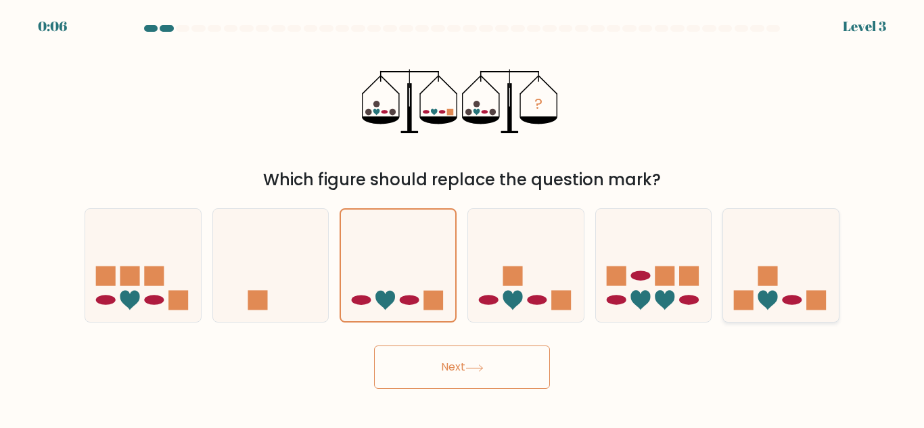
radio input "true"
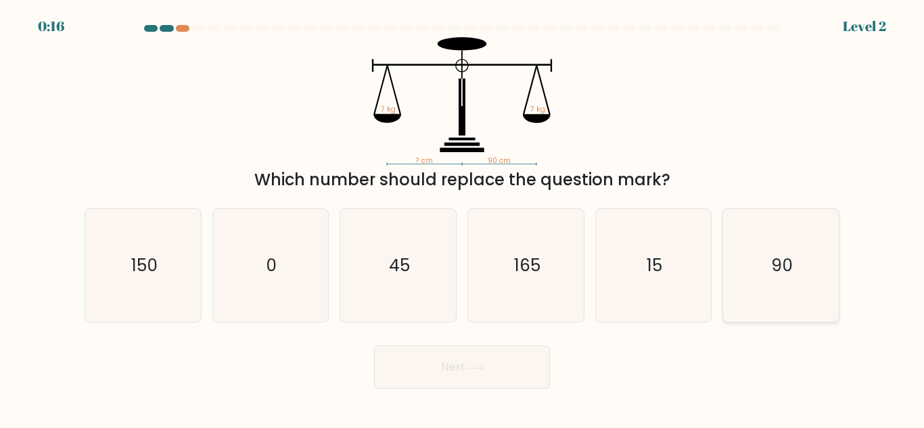
click at [783, 266] on text "90" at bounding box center [782, 266] width 22 height 24
click at [463, 218] on input "f. 90" at bounding box center [462, 215] width 1 height 3
radio input "true"
click at [464, 365] on button "Next" at bounding box center [462, 367] width 176 height 43
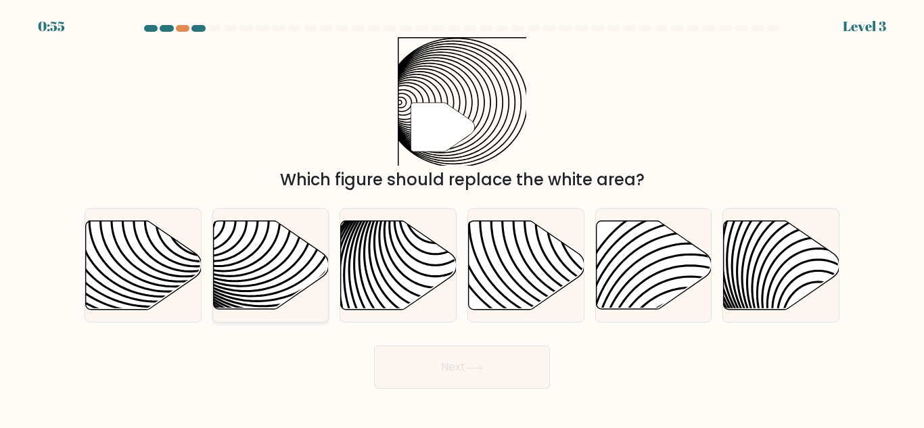
click at [279, 267] on icon at bounding box center [307, 220] width 233 height 233
click at [462, 218] on input "b." at bounding box center [462, 215] width 1 height 3
radio input "true"
click at [543, 357] on button "Next" at bounding box center [462, 367] width 176 height 43
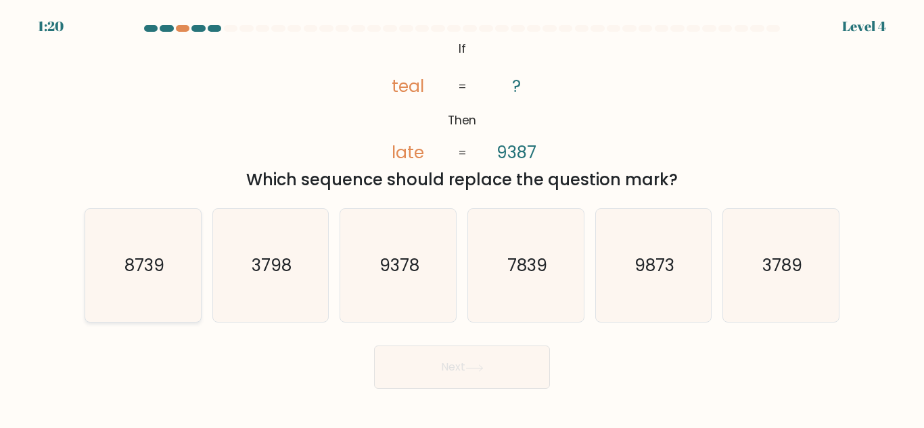
click at [132, 288] on icon "8739" at bounding box center [143, 265] width 113 height 113
click at [462, 218] on input "a. 8739" at bounding box center [462, 215] width 1 height 3
radio input "true"
click at [415, 367] on button "Next" at bounding box center [462, 367] width 176 height 43
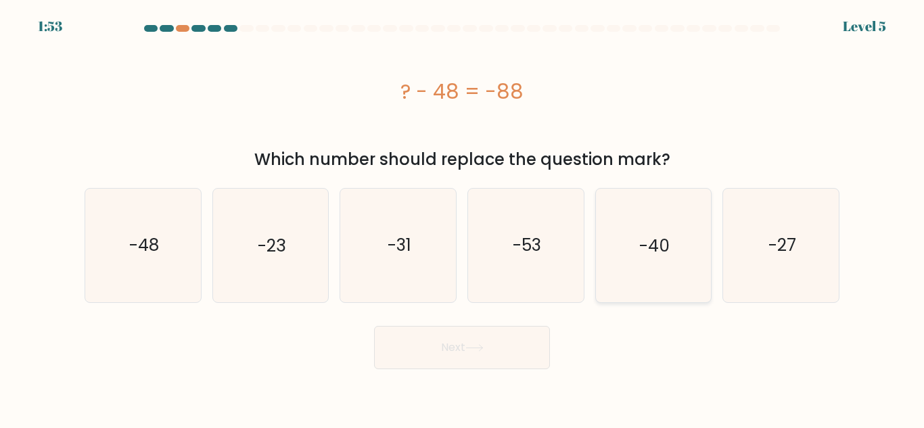
click at [660, 264] on icon "-40" at bounding box center [653, 245] width 113 height 113
click at [463, 218] on input "e. -40" at bounding box center [462, 215] width 1 height 3
radio input "true"
click at [463, 367] on button "Next" at bounding box center [462, 347] width 176 height 43
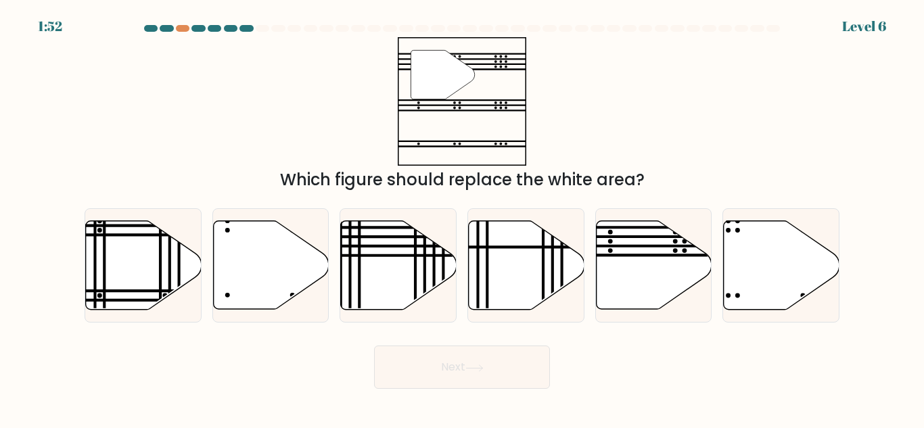
click at [467, 354] on button "Next" at bounding box center [462, 367] width 176 height 43
click at [649, 256] on line at bounding box center [690, 256] width 233 height 0
click at [463, 218] on input "e." at bounding box center [462, 215] width 1 height 3
radio input "true"
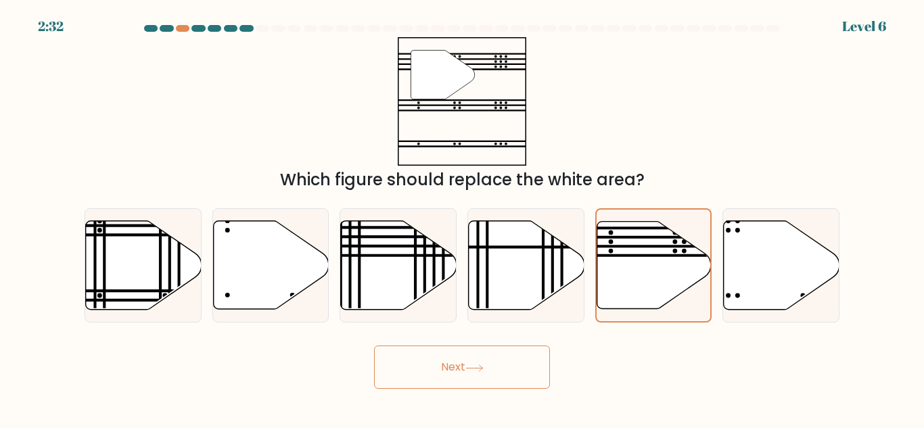
click at [456, 369] on button "Next" at bounding box center [462, 367] width 176 height 43
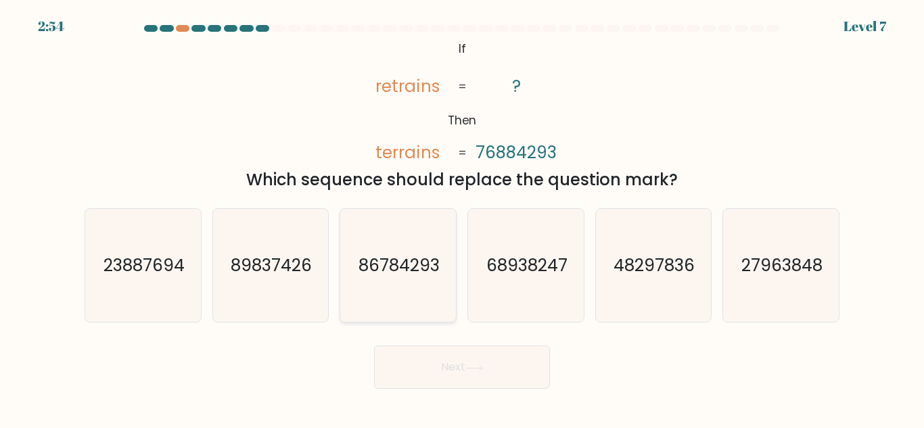
click at [411, 265] on text "86784293" at bounding box center [399, 266] width 81 height 24
click at [462, 218] on input "c. 86784293" at bounding box center [462, 215] width 1 height 3
radio input "true"
click at [447, 368] on button "Next" at bounding box center [462, 367] width 176 height 43
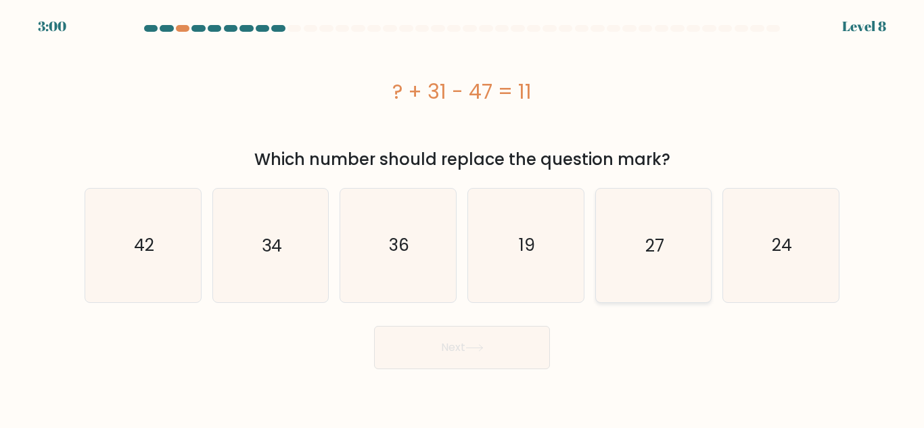
click at [658, 275] on icon "27" at bounding box center [653, 245] width 113 height 113
click at [463, 218] on input "e. 27" at bounding box center [462, 215] width 1 height 3
radio input "true"
click at [454, 364] on button "Next" at bounding box center [462, 347] width 176 height 43
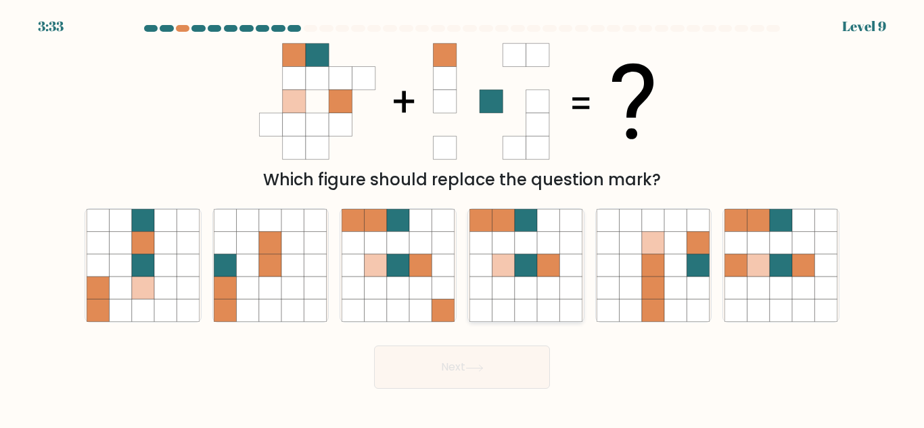
click at [507, 270] on icon at bounding box center [503, 265] width 22 height 22
click at [463, 218] on input "d." at bounding box center [462, 215] width 1 height 3
radio input "true"
click at [473, 369] on icon at bounding box center [474, 368] width 18 height 7
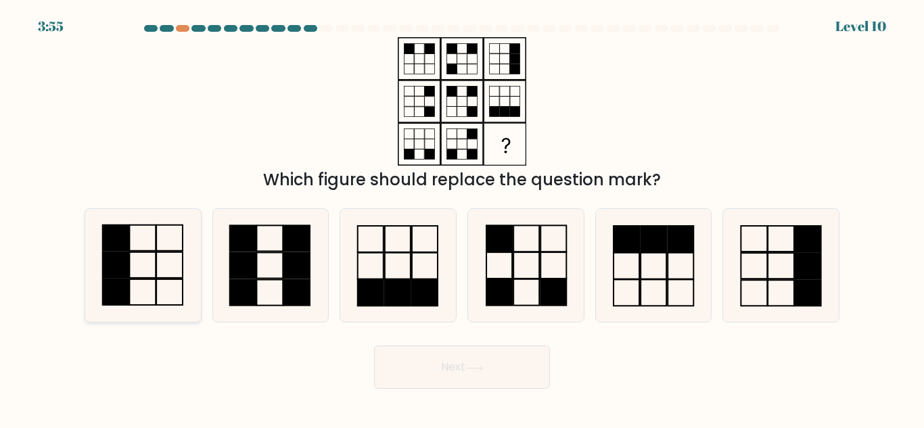
click at [158, 275] on icon at bounding box center [143, 265] width 113 height 113
click at [462, 218] on input "a." at bounding box center [462, 215] width 1 height 3
radio input "true"
click at [516, 362] on button "Next" at bounding box center [462, 367] width 176 height 43
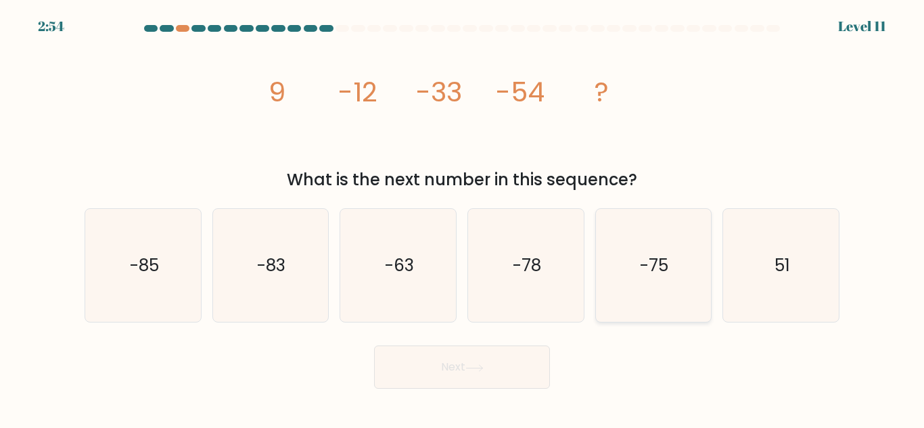
click at [626, 252] on icon "-75" at bounding box center [653, 265] width 113 height 113
click at [463, 218] on input "e. -75" at bounding box center [462, 215] width 1 height 3
radio input "true"
click at [484, 363] on button "Next" at bounding box center [462, 367] width 176 height 43
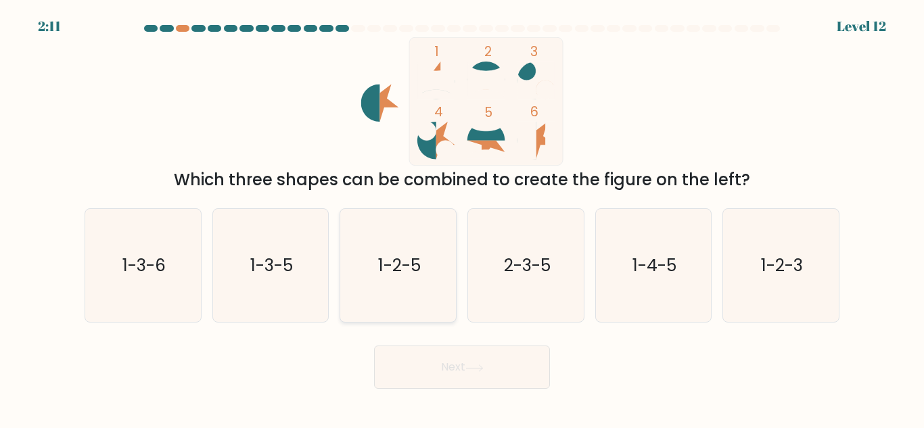
click at [434, 247] on icon "1-2-5" at bounding box center [398, 265] width 113 height 113
click at [462, 218] on input "c. 1-2-5" at bounding box center [462, 215] width 1 height 3
radio input "true"
click at [438, 367] on button "Next" at bounding box center [462, 367] width 176 height 43
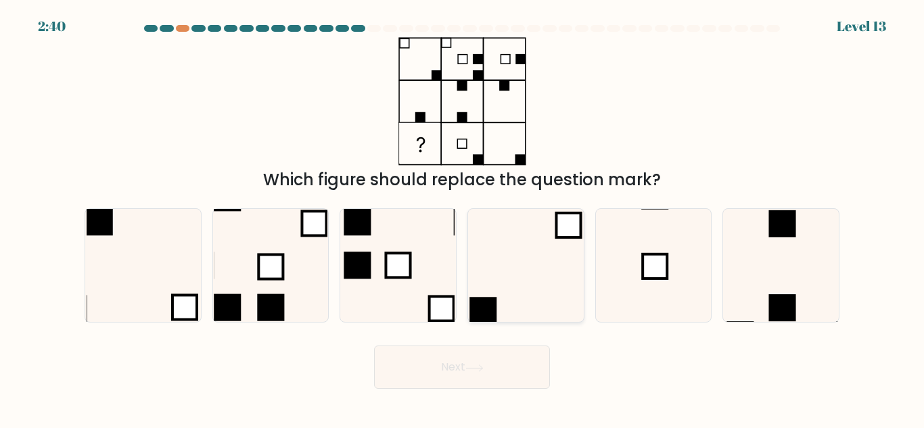
click at [523, 277] on icon at bounding box center [526, 265] width 113 height 113
click at [463, 218] on input "d." at bounding box center [462, 215] width 1 height 3
radio input "true"
click at [498, 376] on button "Next" at bounding box center [462, 367] width 176 height 43
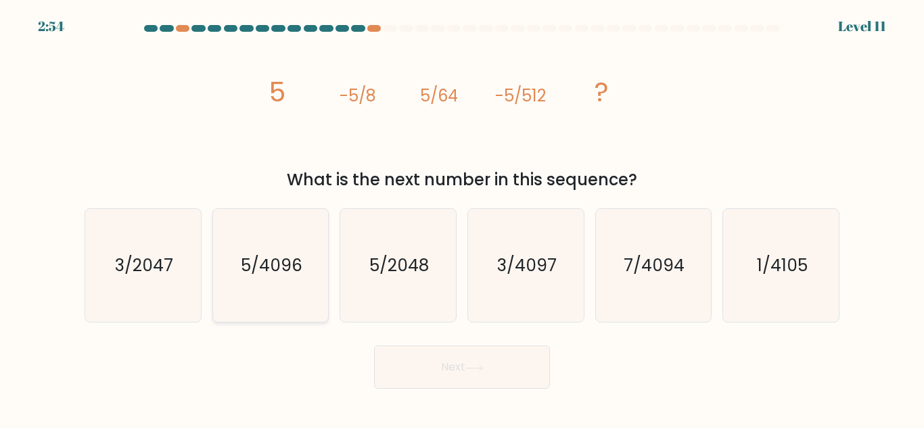
click at [290, 273] on text "5/4096" at bounding box center [272, 266] width 62 height 24
click at [462, 218] on input "b. 5/4096" at bounding box center [462, 215] width 1 height 3
radio input "true"
click at [499, 363] on button "Next" at bounding box center [462, 367] width 176 height 43
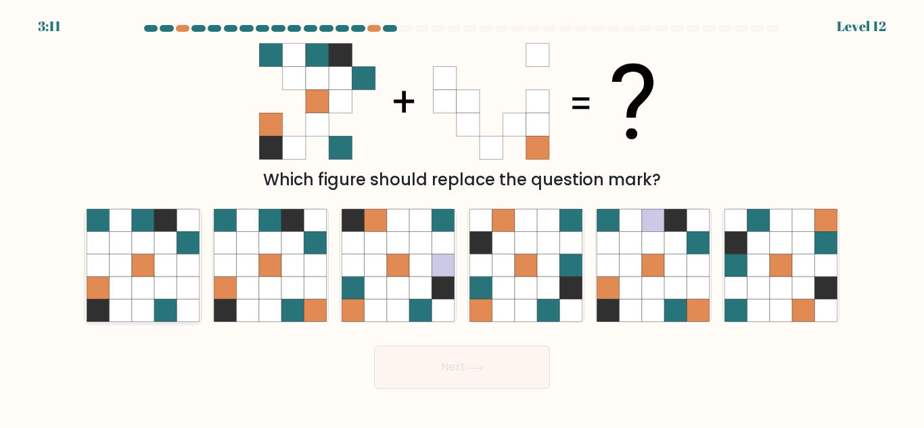
click at [160, 248] on icon at bounding box center [165, 243] width 22 height 22
click at [462, 218] on input "a." at bounding box center [462, 215] width 1 height 3
radio input "true"
click at [283, 310] on icon at bounding box center [293, 311] width 22 height 22
click at [462, 218] on input "b." at bounding box center [462, 215] width 1 height 3
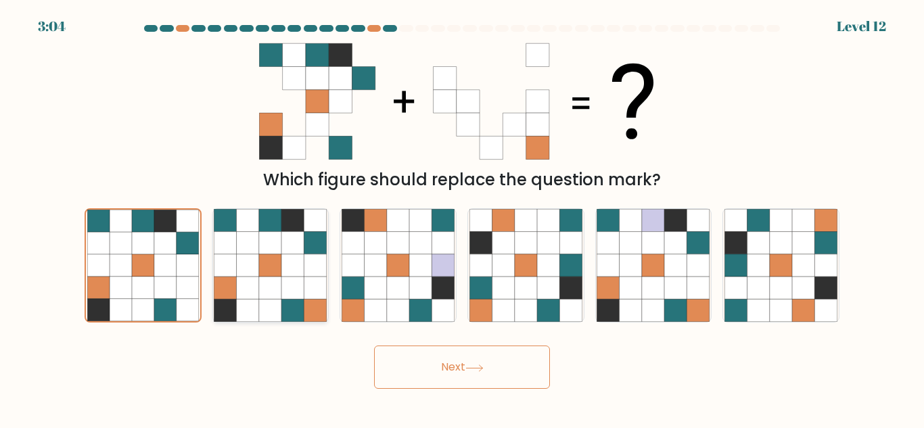
radio input "true"
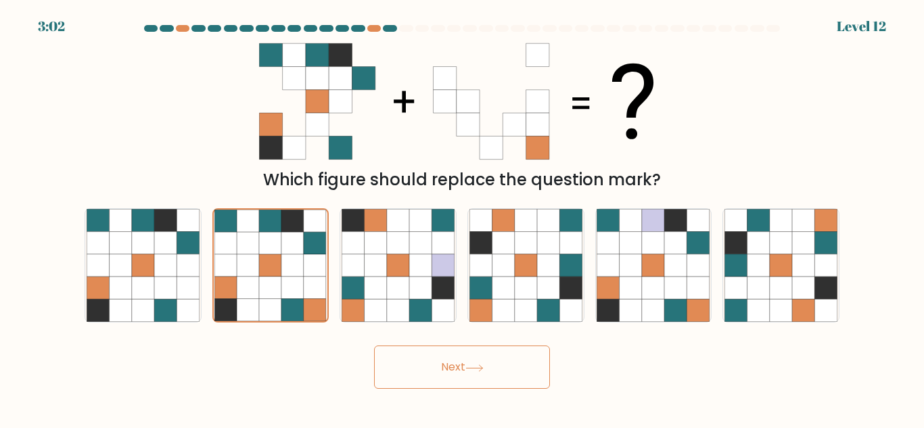
click at [442, 370] on button "Next" at bounding box center [462, 367] width 176 height 43
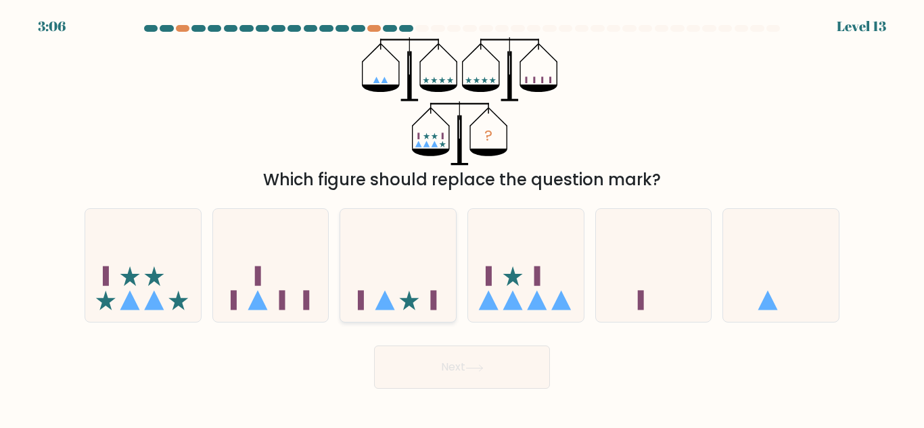
click at [418, 303] on icon at bounding box center [398, 265] width 116 height 95
click at [462, 218] on input "c." at bounding box center [462, 215] width 1 height 3
radio input "true"
click at [484, 262] on icon at bounding box center [526, 265] width 116 height 95
click at [463, 218] on input "d." at bounding box center [462, 215] width 1 height 3
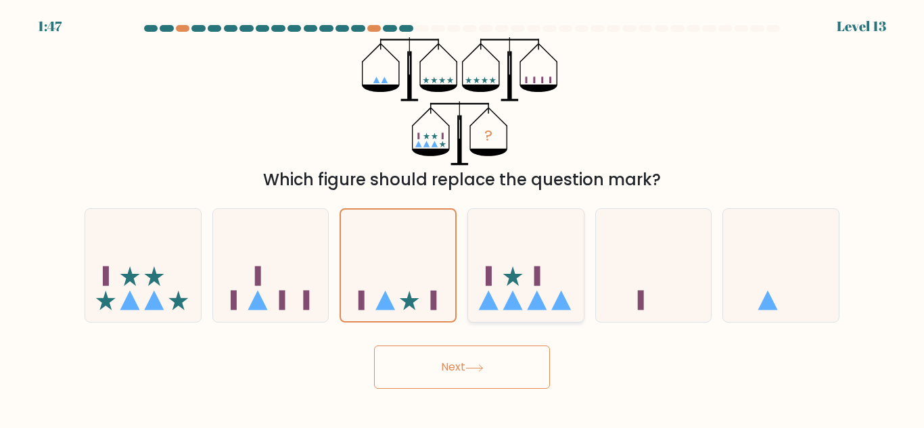
radio input "true"
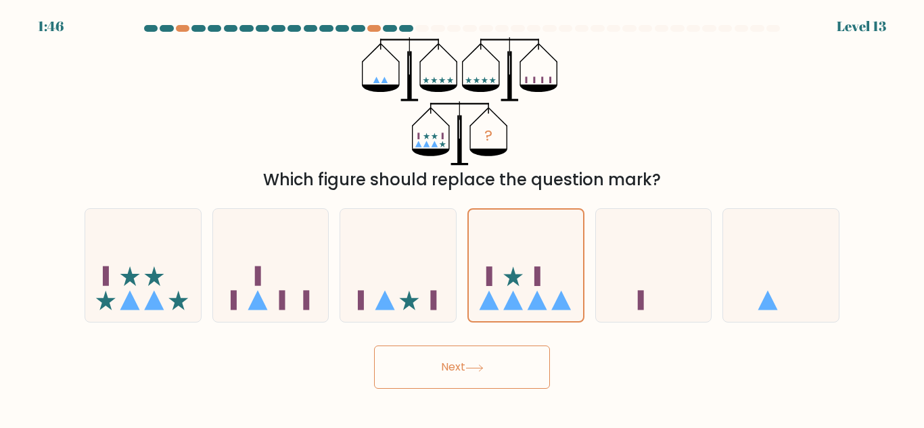
click at [491, 371] on button "Next" at bounding box center [462, 367] width 176 height 43
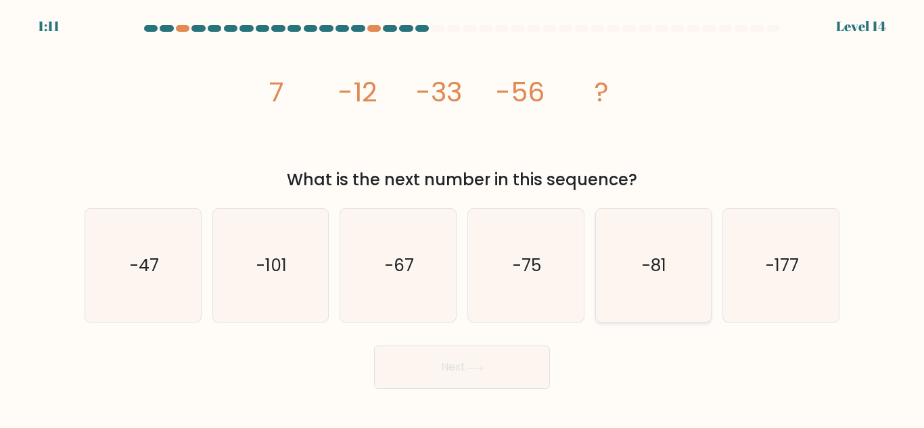
click at [653, 269] on text "-81" at bounding box center [655, 266] width 24 height 24
click at [463, 218] on input "e. -81" at bounding box center [462, 215] width 1 height 3
radio input "true"
click at [478, 369] on icon at bounding box center [474, 368] width 18 height 7
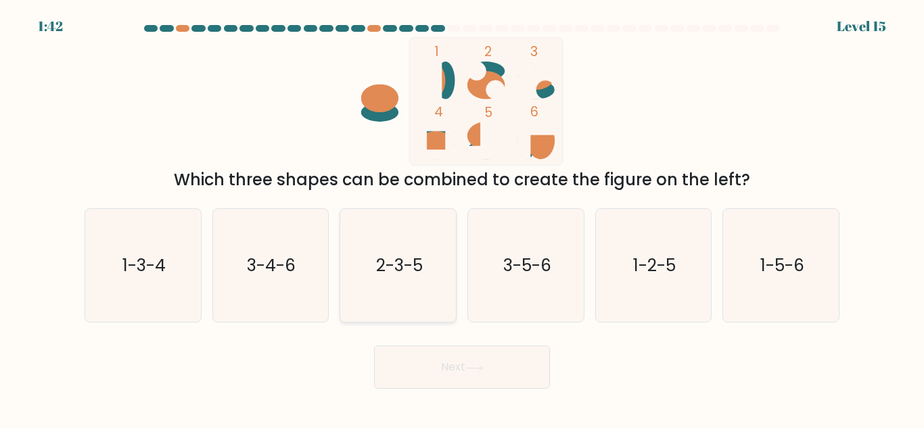
click at [390, 311] on icon "2-3-5" at bounding box center [398, 265] width 113 height 113
click at [462, 218] on input "c. 2-3-5" at bounding box center [462, 215] width 1 height 3
radio input "true"
click at [493, 389] on button "Next" at bounding box center [462, 367] width 176 height 43
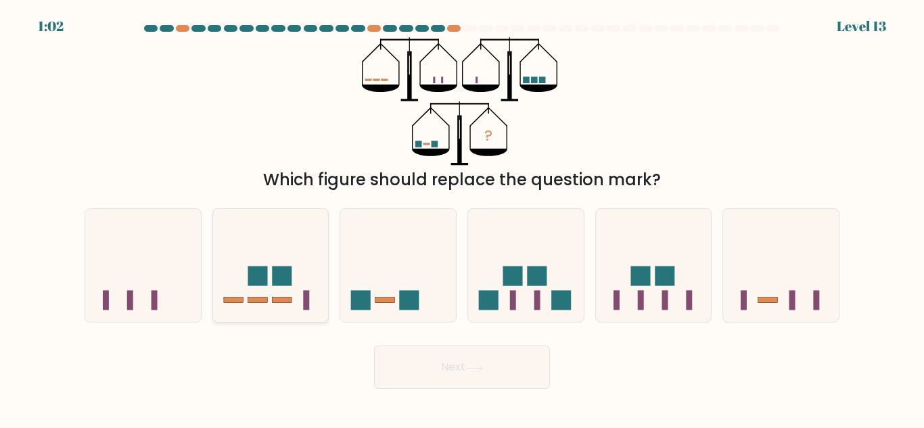
click at [302, 306] on icon at bounding box center [271, 265] width 116 height 95
click at [462, 218] on input "b." at bounding box center [462, 215] width 1 height 3
radio input "true"
click at [469, 358] on button "Next" at bounding box center [462, 367] width 176 height 43
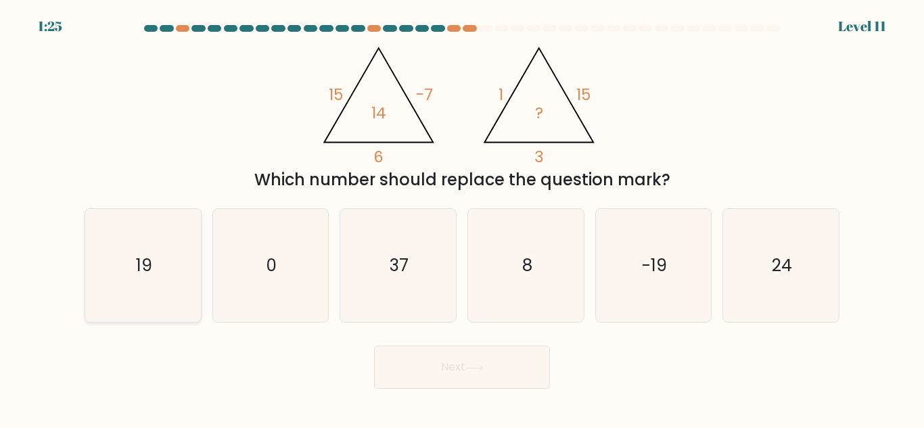
click at [173, 287] on icon "19" at bounding box center [143, 265] width 113 height 113
click at [462, 218] on input "a. 19" at bounding box center [462, 215] width 1 height 3
radio input "true"
click at [484, 373] on button "Next" at bounding box center [462, 367] width 176 height 43
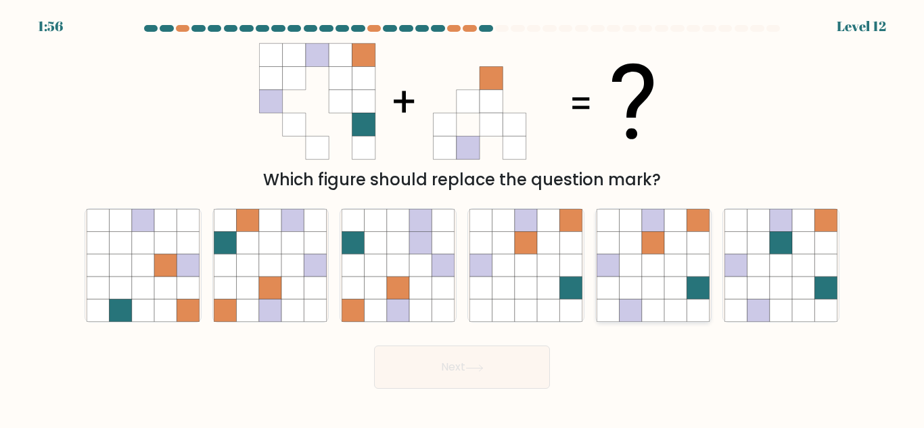
click at [654, 266] on icon at bounding box center [653, 265] width 22 height 22
click at [463, 218] on input "e." at bounding box center [462, 215] width 1 height 3
radio input "true"
click at [484, 373] on button "Next" at bounding box center [462, 367] width 176 height 43
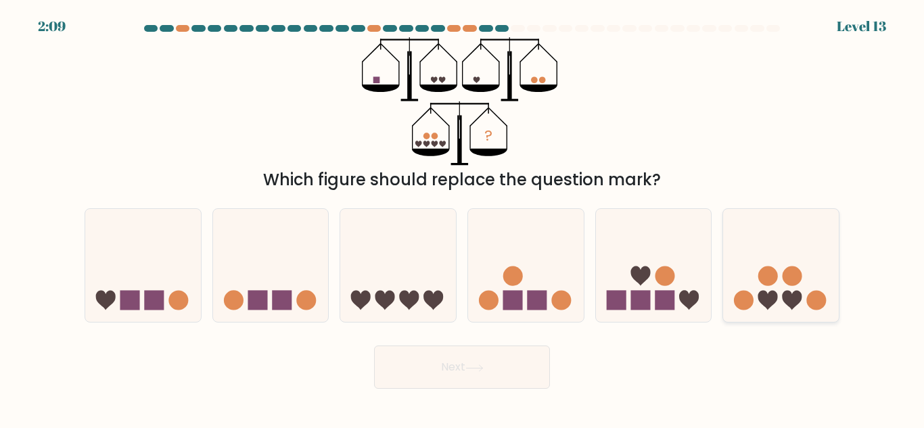
click at [802, 306] on icon at bounding box center [781, 265] width 116 height 95
click at [463, 218] on input "f." at bounding box center [462, 215] width 1 height 3
radio input "true"
click at [518, 373] on button "Next" at bounding box center [462, 367] width 176 height 43
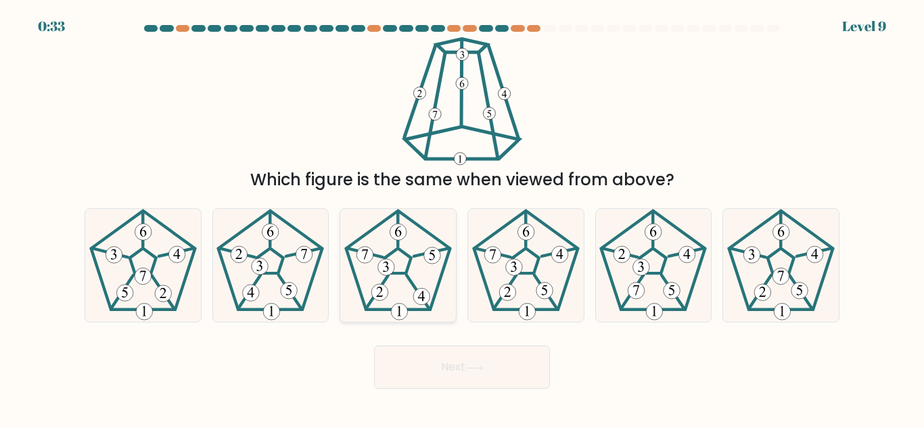
click at [407, 279] on icon at bounding box center [398, 265] width 113 height 113
click at [462, 218] on input "c." at bounding box center [462, 215] width 1 height 3
radio input "true"
click at [443, 357] on button "Next" at bounding box center [462, 367] width 176 height 43
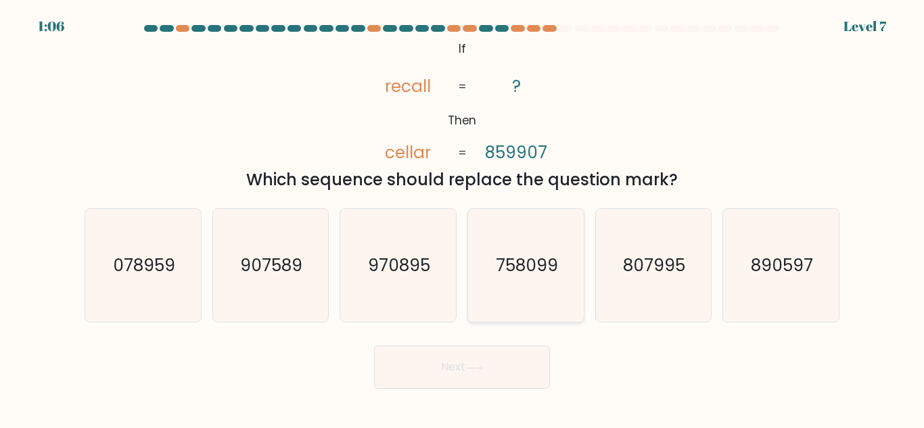
click at [508, 234] on icon "758099" at bounding box center [526, 265] width 113 height 113
click at [463, 218] on input "d. 758099" at bounding box center [462, 215] width 1 height 3
radio input "true"
click at [485, 372] on button "Next" at bounding box center [462, 367] width 176 height 43
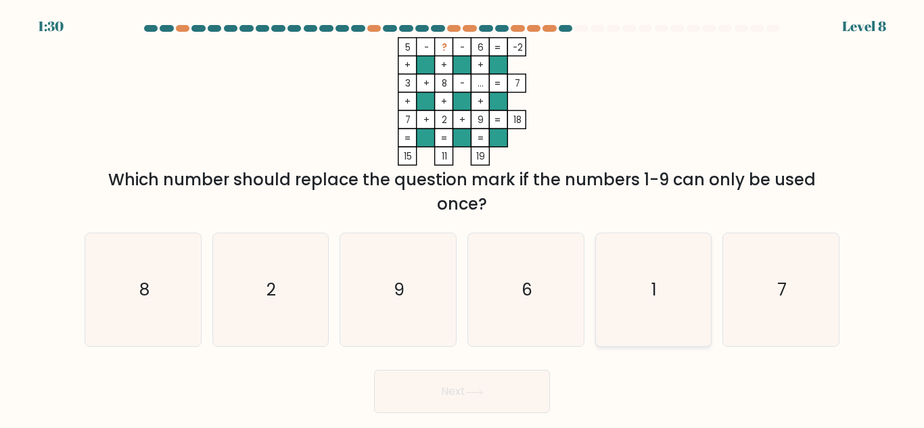
click at [641, 309] on icon "1" at bounding box center [653, 289] width 113 height 113
click at [463, 218] on input "e. 1" at bounding box center [462, 215] width 1 height 3
radio input "true"
click at [509, 396] on button "Next" at bounding box center [462, 391] width 176 height 43
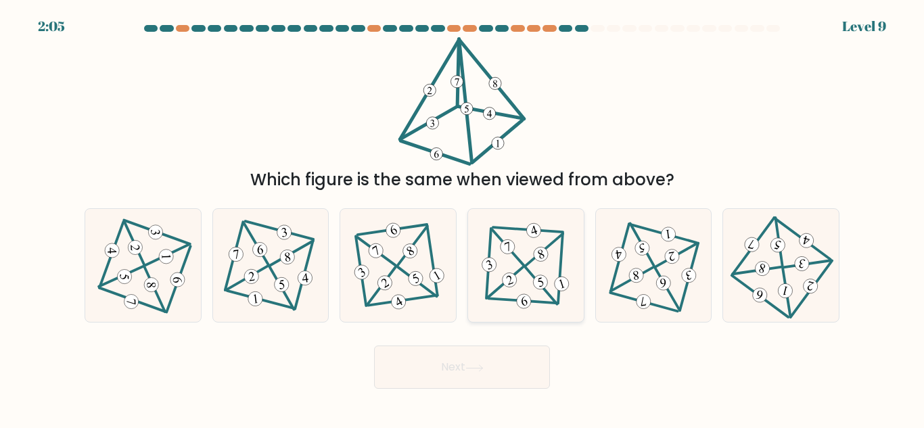
click at [570, 269] on icon at bounding box center [526, 266] width 93 height 91
click at [463, 218] on input "d." at bounding box center [462, 215] width 1 height 3
radio input "true"
click at [460, 380] on button "Next" at bounding box center [462, 367] width 176 height 43
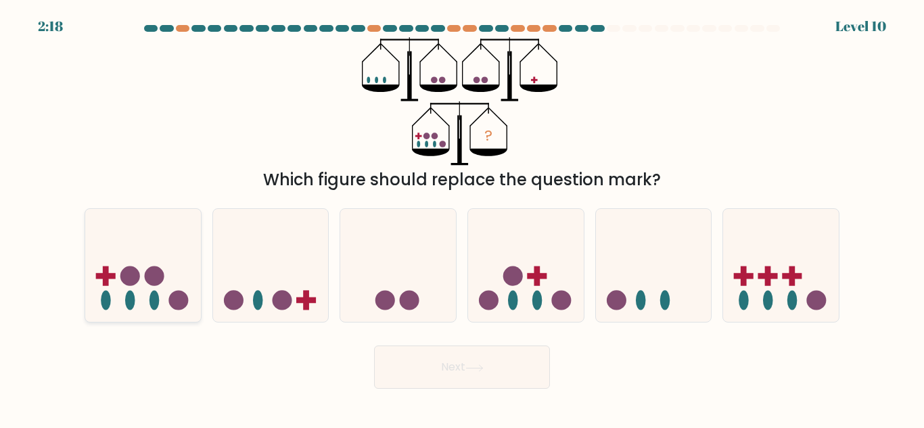
click at [155, 282] on circle at bounding box center [155, 277] width 20 height 20
click at [462, 218] on input "a." at bounding box center [462, 215] width 1 height 3
radio input "true"
click at [418, 361] on button "Next" at bounding box center [462, 367] width 176 height 43
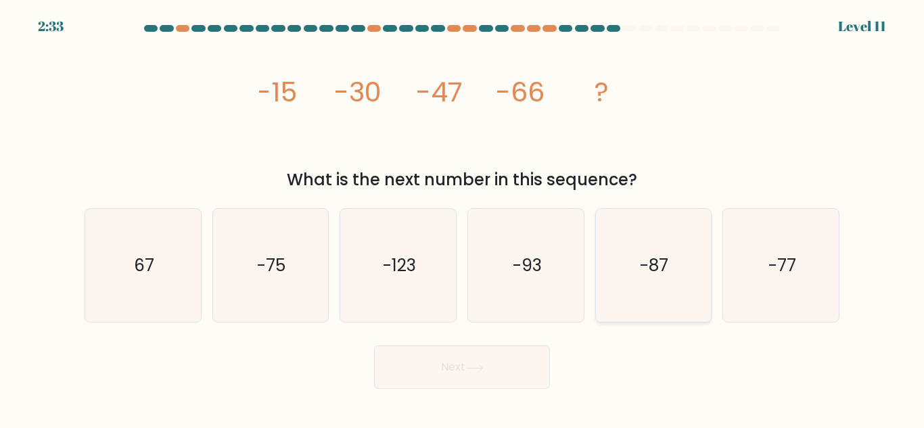
click at [637, 272] on icon "-87" at bounding box center [653, 265] width 113 height 113
click at [463, 218] on input "e. -87" at bounding box center [462, 215] width 1 height 3
radio input "true"
click at [459, 366] on button "Next" at bounding box center [462, 367] width 176 height 43
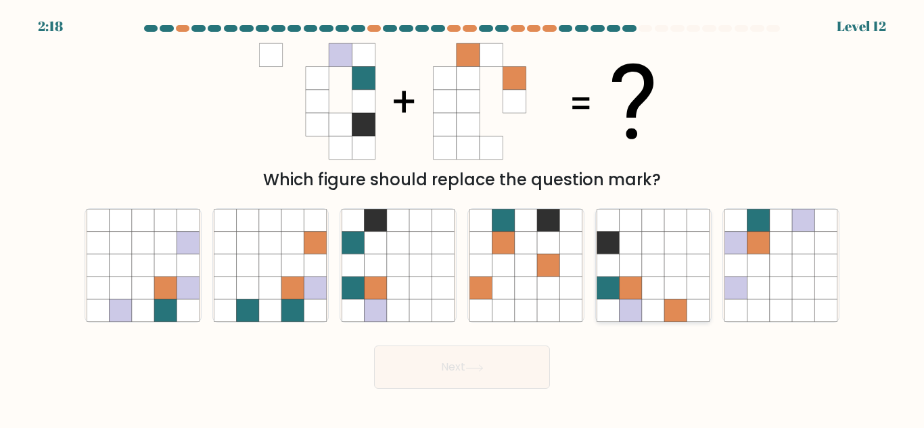
click at [686, 269] on icon at bounding box center [676, 265] width 22 height 22
click at [463, 218] on input "e." at bounding box center [462, 215] width 1 height 3
radio input "true"
click at [437, 369] on button "Next" at bounding box center [462, 367] width 176 height 43
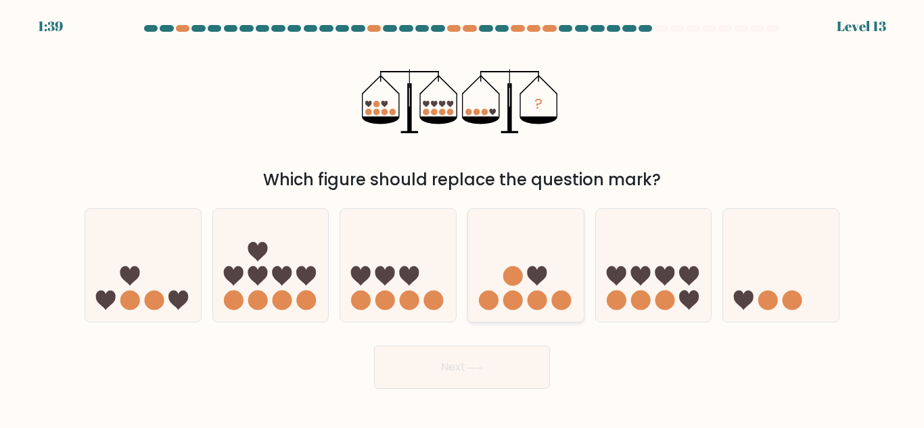
click at [485, 267] on icon at bounding box center [526, 265] width 116 height 95
click at [463, 218] on input "d." at bounding box center [462, 215] width 1 height 3
radio input "true"
click at [474, 363] on button "Next" at bounding box center [462, 367] width 176 height 43
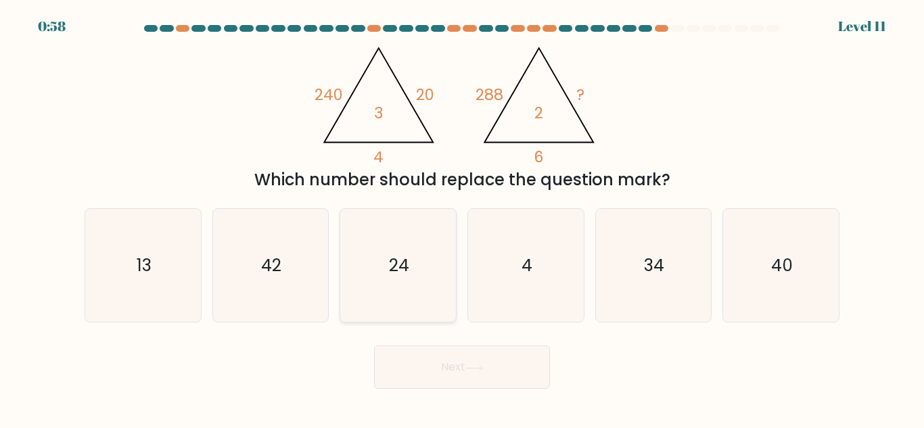
click at [402, 276] on text "24" at bounding box center [399, 266] width 20 height 24
click at [462, 218] on input "c. 24" at bounding box center [462, 215] width 1 height 3
radio input "true"
click at [445, 384] on button "Next" at bounding box center [462, 367] width 176 height 43
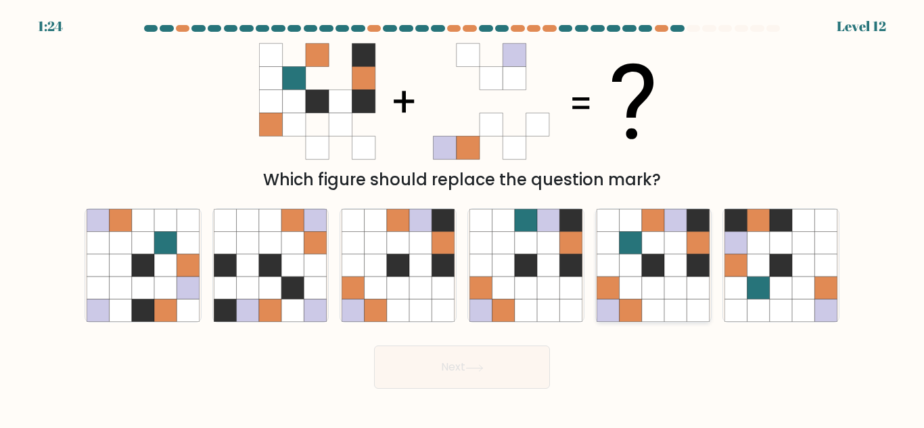
click at [657, 279] on icon at bounding box center [653, 288] width 22 height 22
click at [463, 218] on input "e." at bounding box center [462, 215] width 1 height 3
radio input "true"
click at [478, 373] on button "Next" at bounding box center [462, 367] width 176 height 43
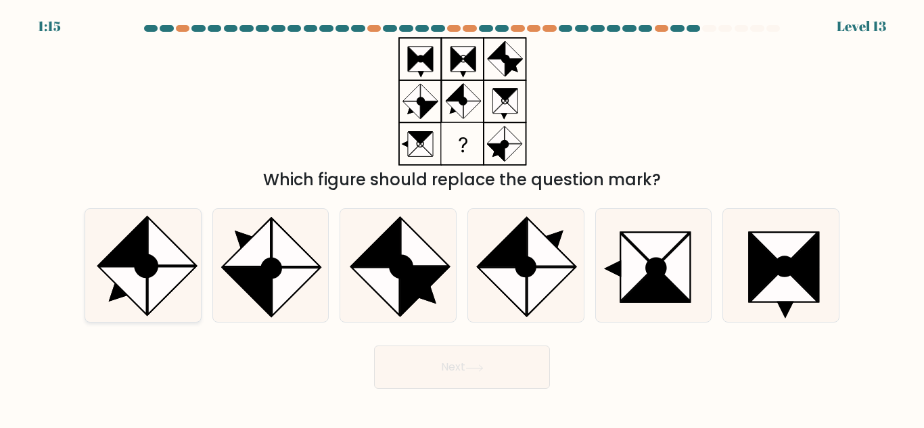
click at [147, 262] on ellipse at bounding box center [146, 267] width 22 height 22
click at [462, 218] on input "a." at bounding box center [462, 215] width 1 height 3
radio input "true"
click at [447, 356] on button "Next" at bounding box center [462, 367] width 176 height 43
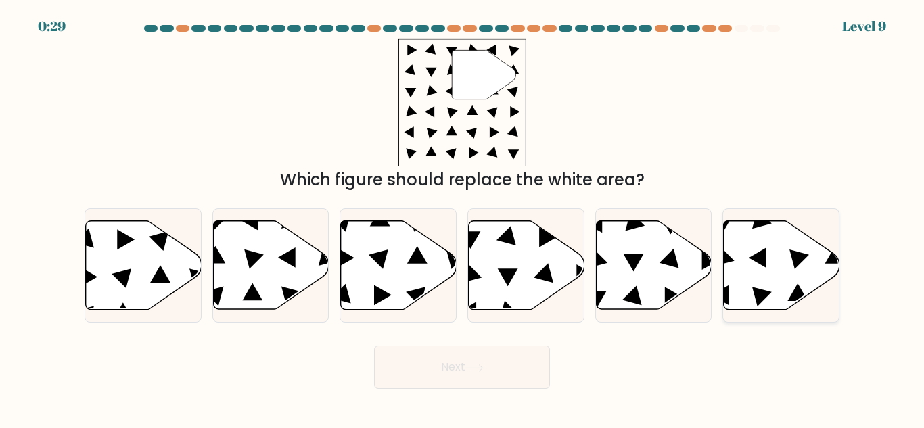
click at [745, 259] on icon at bounding box center [782, 265] width 116 height 89
click at [463, 218] on input "f." at bounding box center [462, 215] width 1 height 3
radio input "true"
click at [520, 357] on button "Next" at bounding box center [462, 367] width 176 height 43
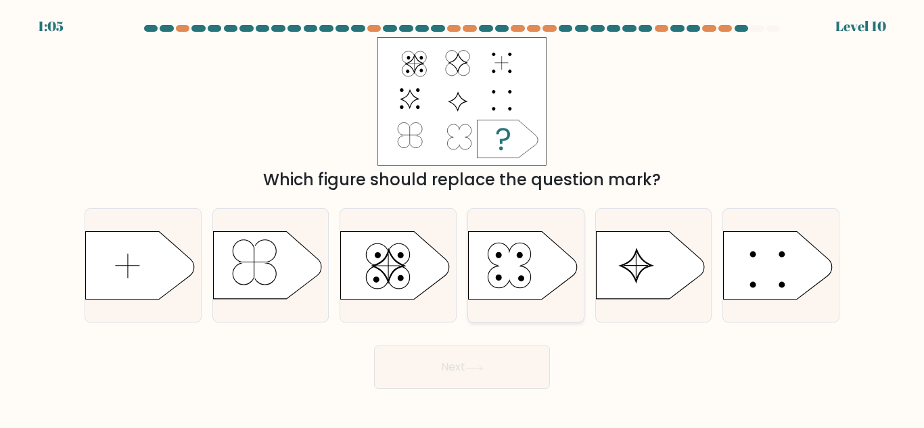
click at [517, 282] on circle at bounding box center [520, 278] width 22 height 22
click at [463, 218] on input "d." at bounding box center [462, 215] width 1 height 3
radio input "true"
click at [499, 385] on button "Next" at bounding box center [462, 367] width 176 height 43
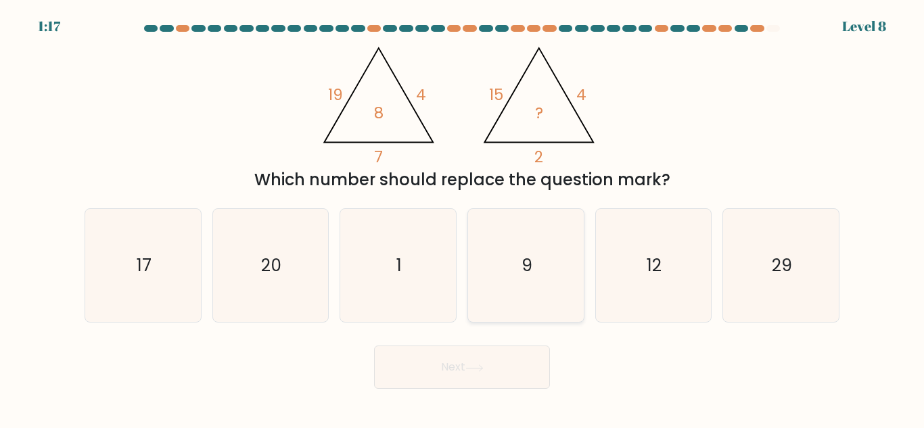
click at [548, 246] on icon "9" at bounding box center [526, 265] width 113 height 113
click at [463, 218] on input "d. 9" at bounding box center [462, 215] width 1 height 3
radio input "true"
click at [521, 370] on button "Next" at bounding box center [462, 367] width 176 height 43
